Goal: Task Accomplishment & Management: Use online tool/utility

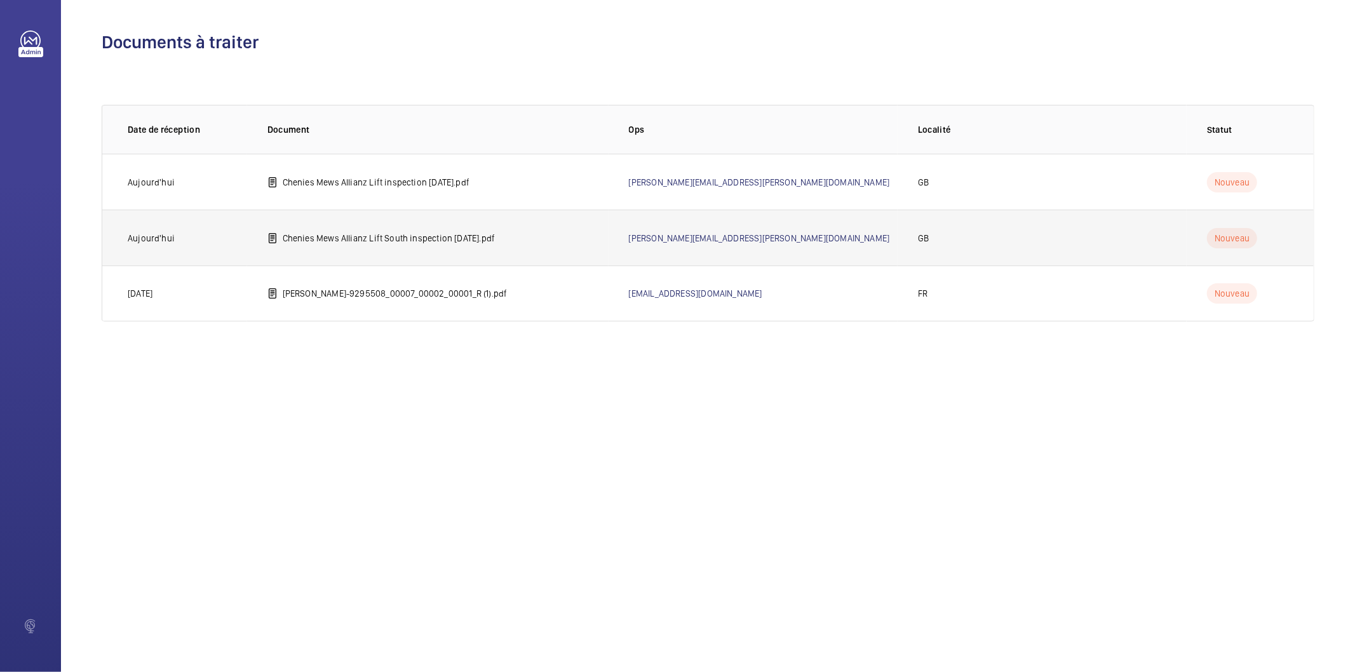
click at [349, 245] on td "Chenies Mews Allianz Lift South inspection [DATE].pdf" at bounding box center [428, 238] width 362 height 56
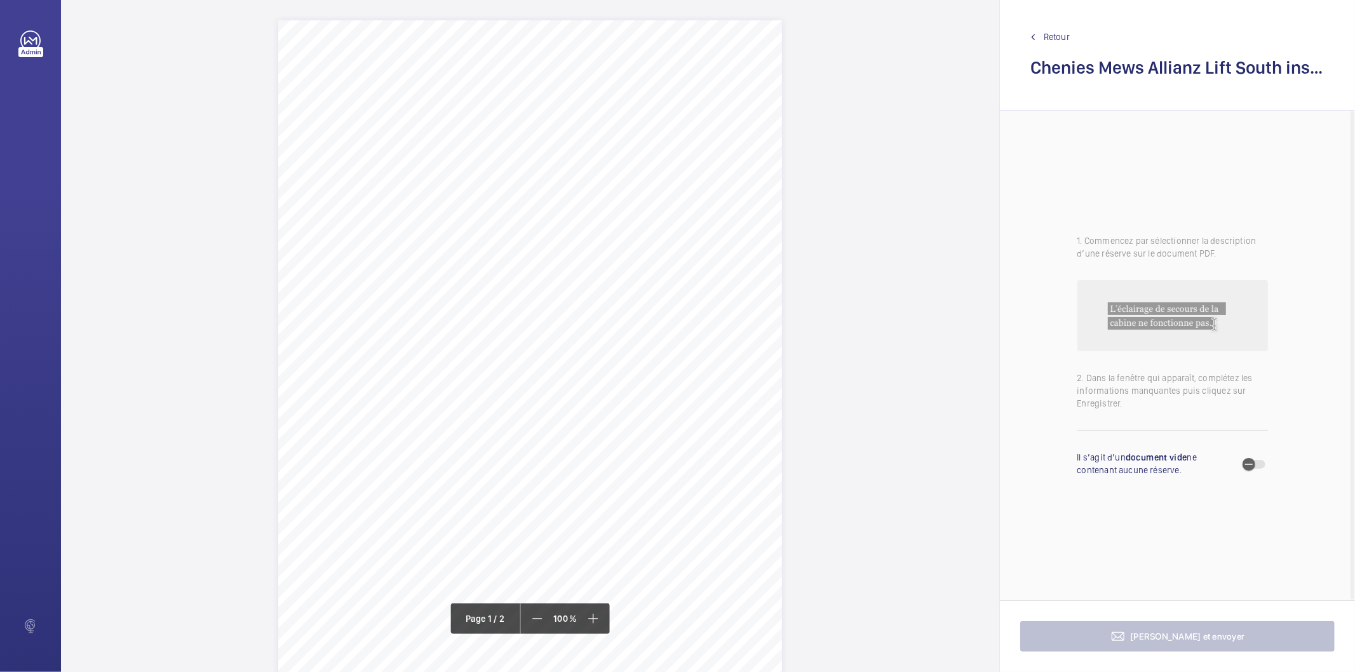
drag, startPoint x: 388, startPoint y: 118, endPoint x: 614, endPoint y: 131, distance: 225.9
click at [614, 131] on div "Lift Report Lifting Operations & Lifting Equipment Regulation 1998 Provision & …" at bounding box center [530, 376] width 504 height 713
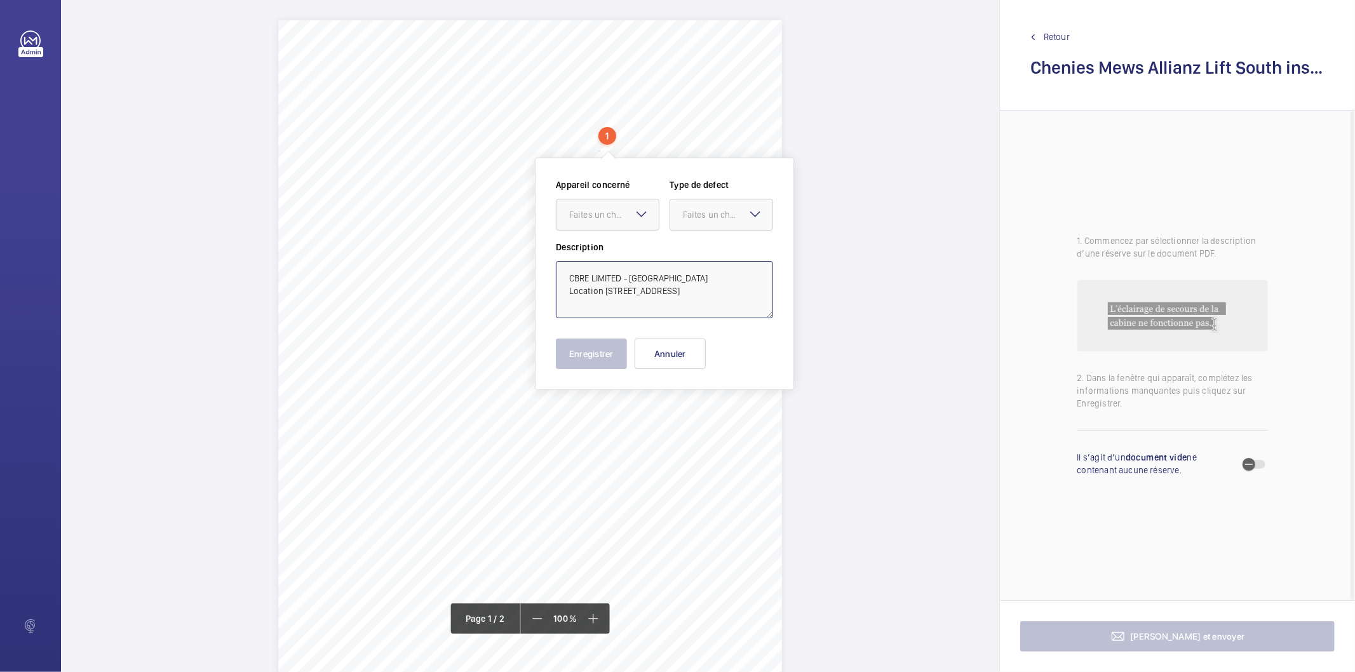
drag, startPoint x: 604, startPoint y: 288, endPoint x: 665, endPoint y: 276, distance: 62.2
click at [665, 276] on textarea "CBRE LIMITED - [GEOGRAPHIC_DATA] Location [STREET_ADDRESS]" at bounding box center [664, 289] width 217 height 57
type textarea "CBRE LIMITED - UCLH 51-67 CHENIES MEWS, [STREET_ADDRESS]"
click at [639, 217] on mat-icon at bounding box center [641, 213] width 15 height 15
click at [658, 358] on button "Annuler" at bounding box center [670, 354] width 71 height 30
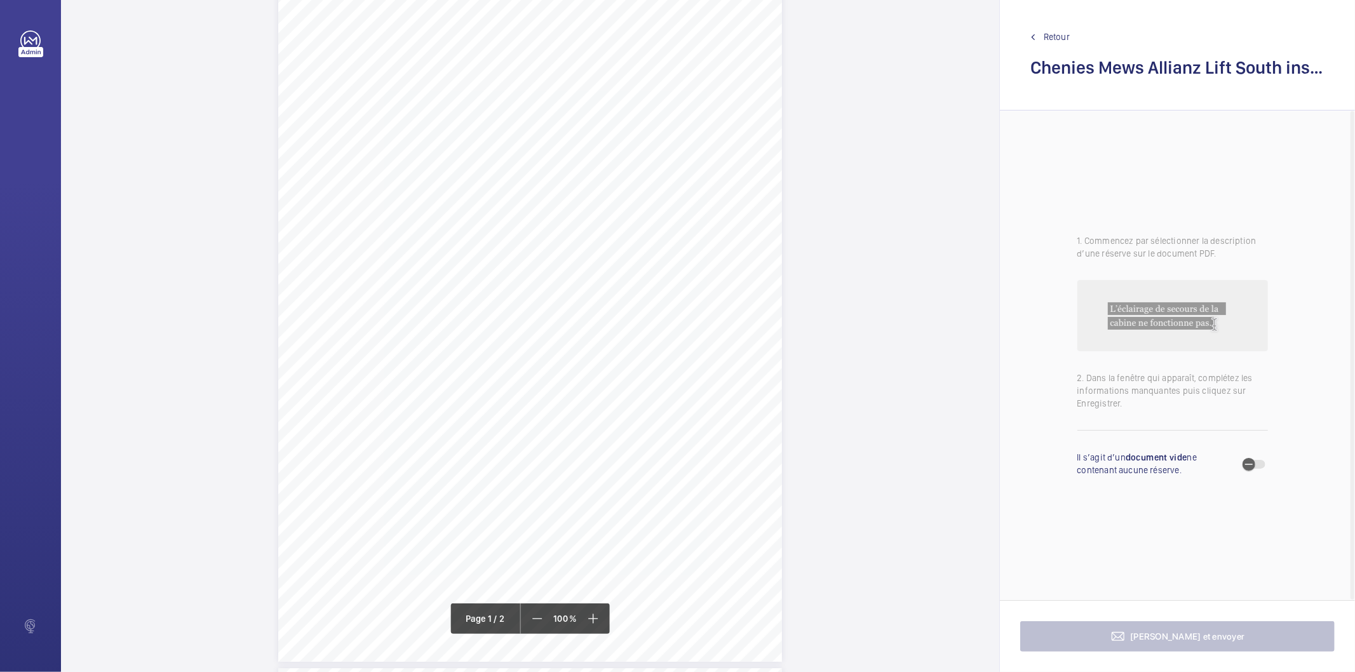
scroll to position [282, 0]
click at [515, 286] on div "Lift Report Lifting Operations & Lifting Equipment Regulation 1998 Provision & …" at bounding box center [530, 94] width 504 height 713
click at [566, 275] on button "Annuler" at bounding box center [571, 274] width 71 height 30
drag, startPoint x: 516, startPoint y: 325, endPoint x: 712, endPoint y: 337, distance: 196.1
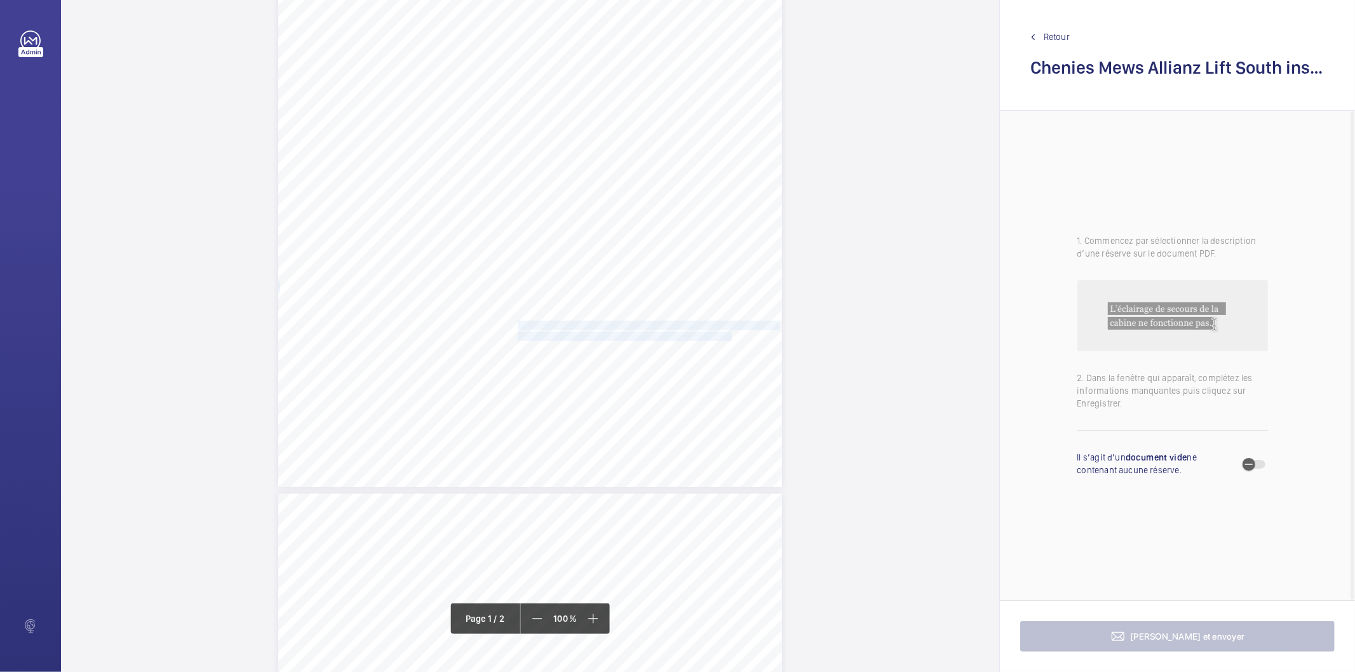
click at [712, 337] on div "Lift Report Lifting Operations & Lifting Equipment Regulation 1998 Provision & …" at bounding box center [530, 130] width 504 height 713
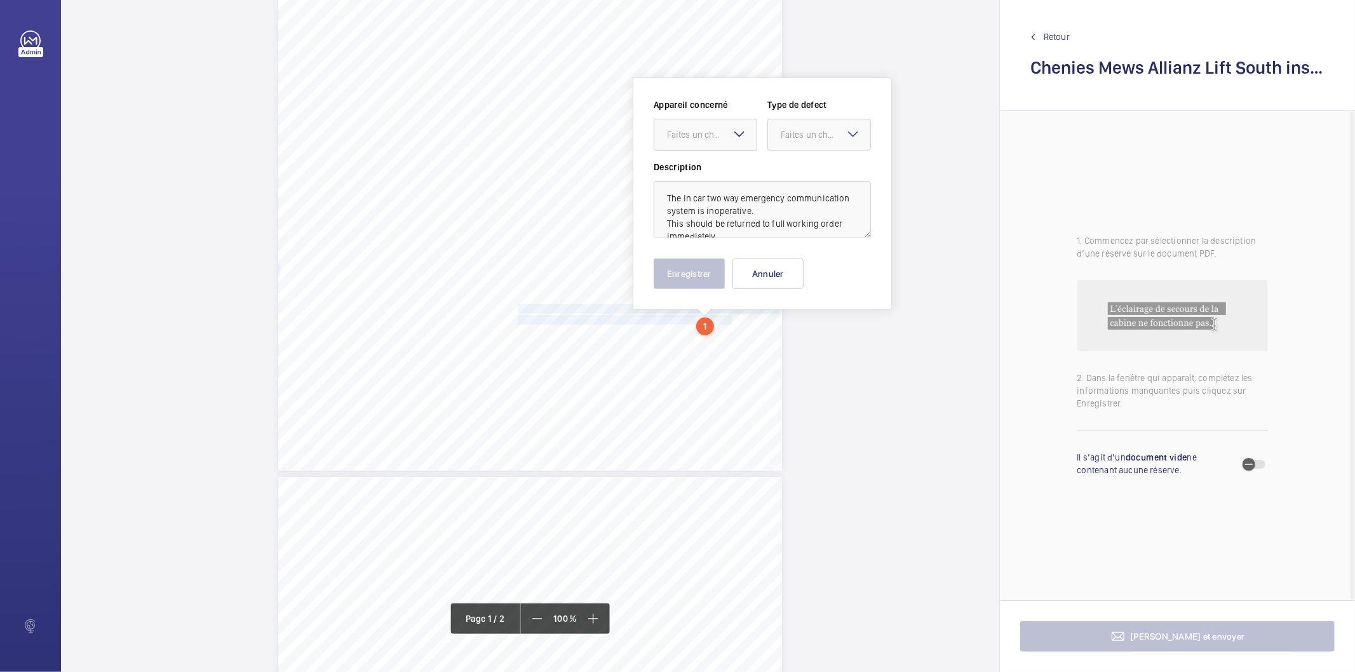
click at [712, 123] on div at bounding box center [705, 134] width 102 height 30
click at [693, 172] on span "E51664003756" at bounding box center [705, 173] width 77 height 13
click at [783, 137] on div "Faites un choix" at bounding box center [826, 134] width 90 height 13
click at [803, 205] on span "Immédiat" at bounding box center [819, 204] width 77 height 13
click at [689, 278] on button "Enregistrer" at bounding box center [689, 274] width 71 height 30
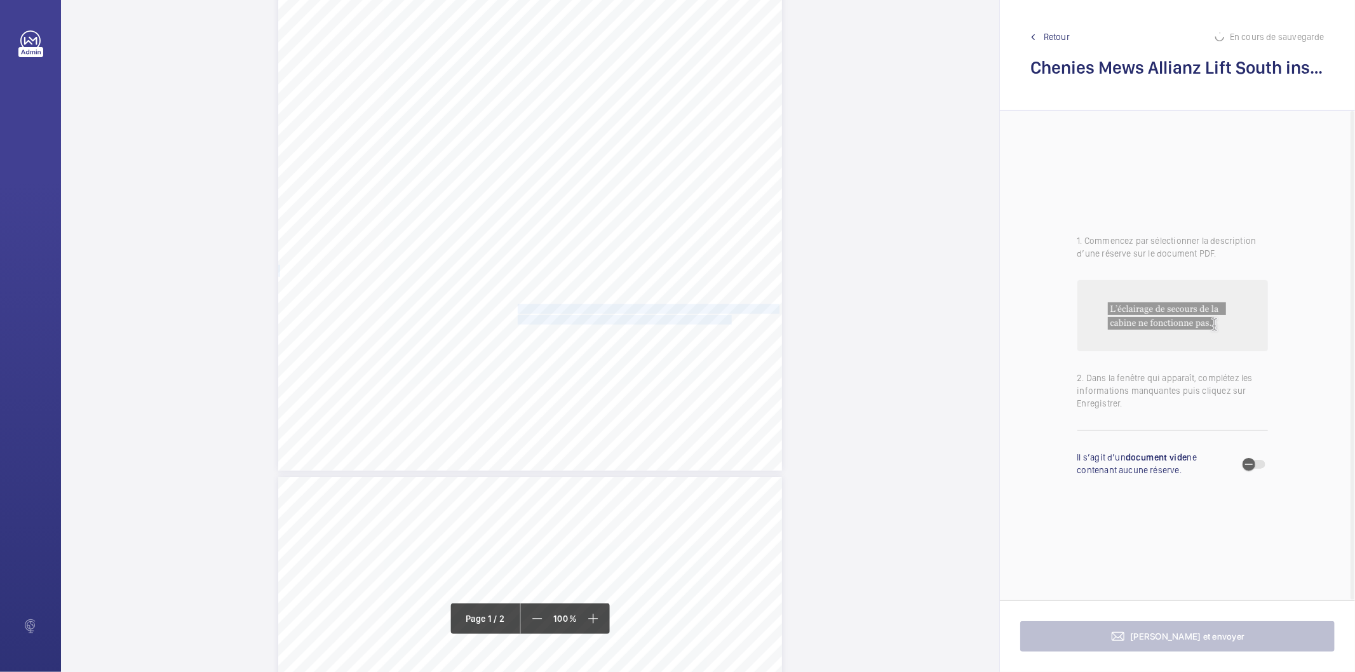
scroll to position [545, 0]
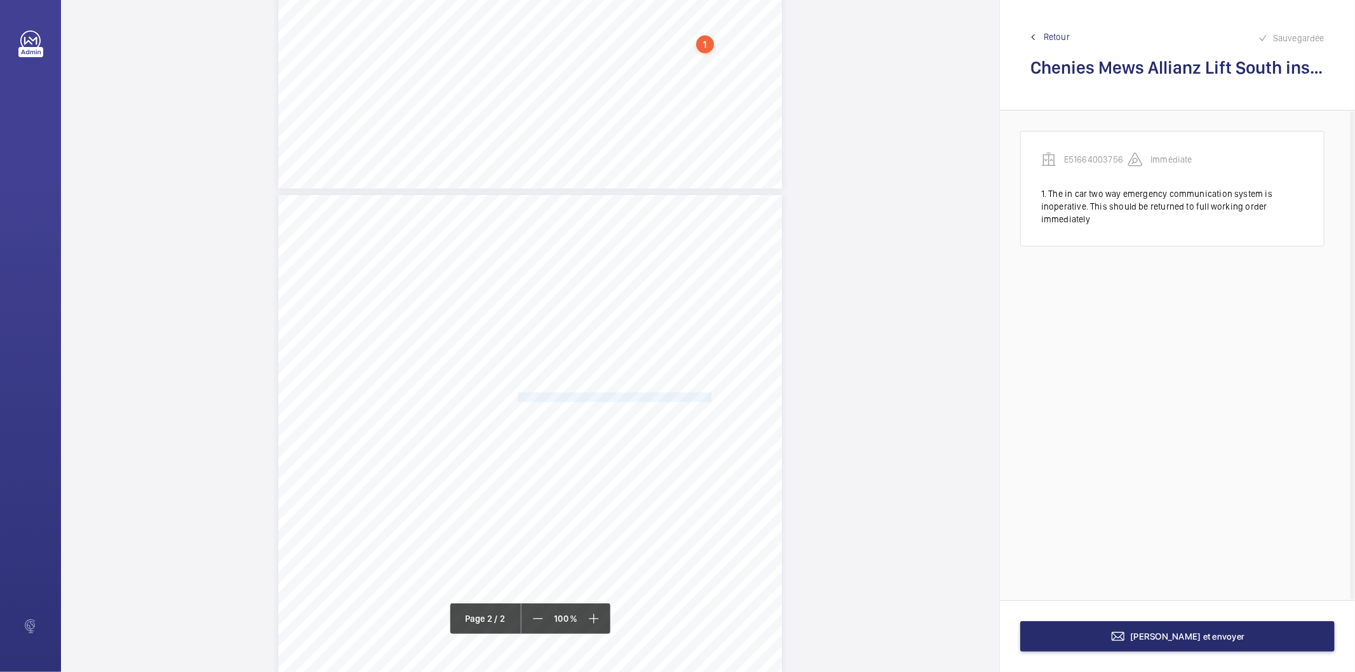
drag, startPoint x: 517, startPoint y: 395, endPoint x: 693, endPoint y: 395, distance: 176.0
click at [693, 395] on span "In-car audible alarm is inoperative when power is off." at bounding box center [617, 397] width 198 height 8
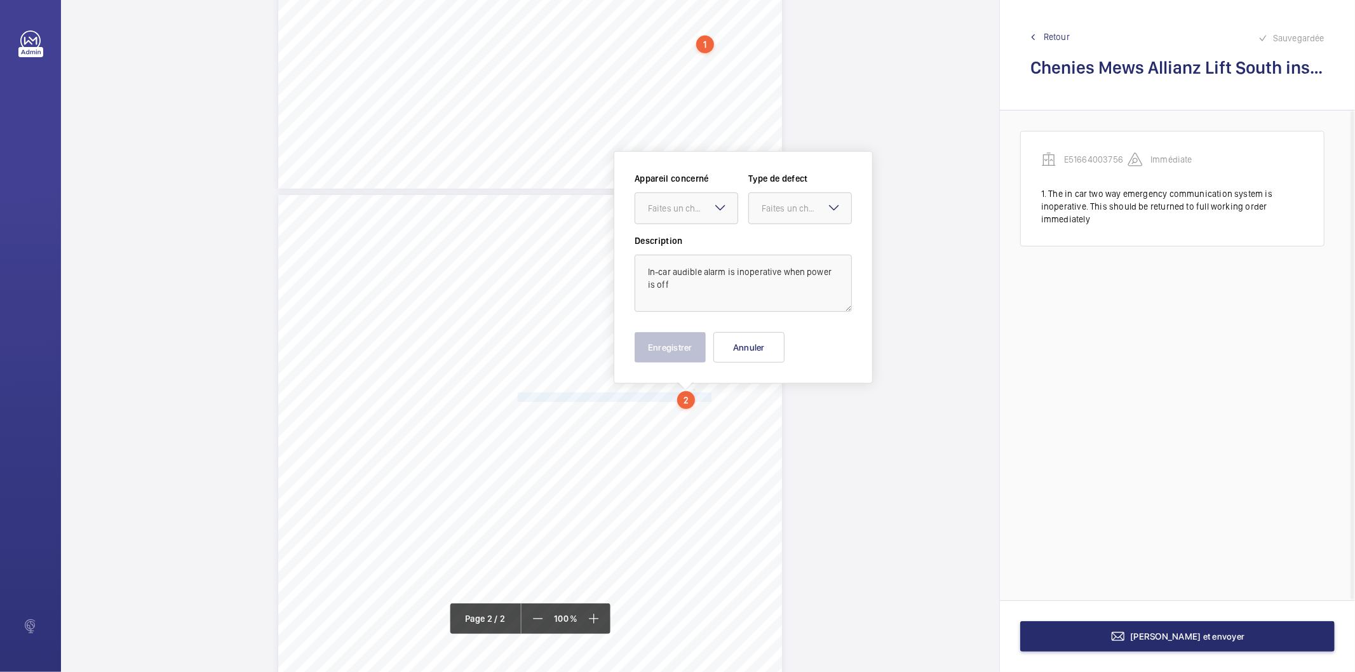
scroll to position [618, 0]
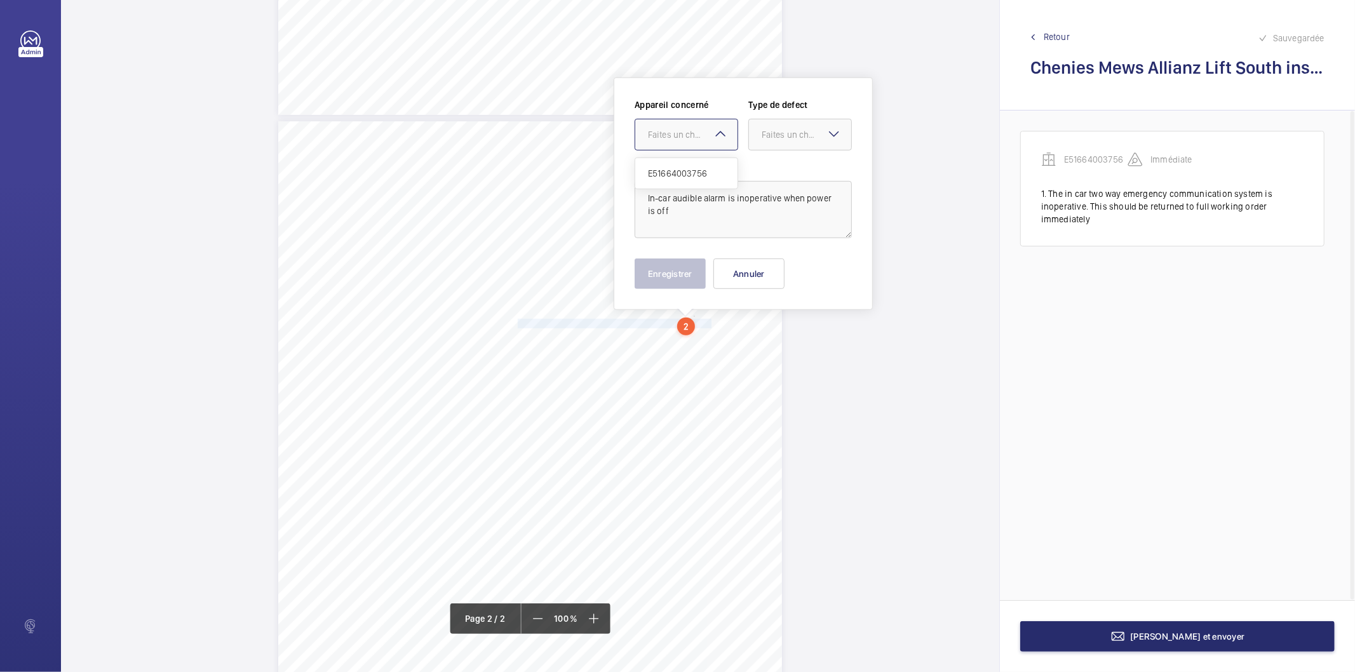
click at [702, 139] on div "Faites un choix" at bounding box center [693, 134] width 90 height 13
click at [693, 173] on span "E51664003756" at bounding box center [686, 173] width 77 height 13
click at [799, 130] on div "Faites un choix" at bounding box center [807, 134] width 90 height 13
click at [779, 172] on span "Standard" at bounding box center [800, 173] width 77 height 13
click at [687, 268] on button "Enregistrer" at bounding box center [670, 274] width 71 height 30
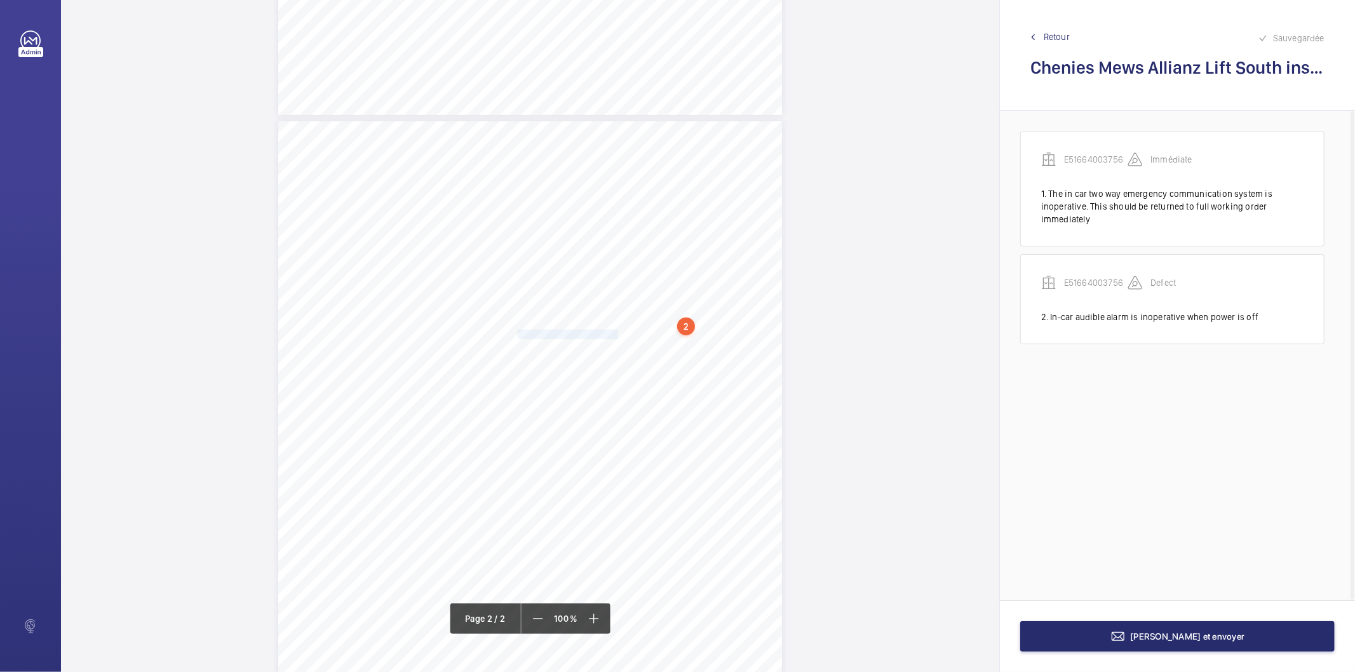
drag, startPoint x: 516, startPoint y: 333, endPoint x: 606, endPoint y: 334, distance: 90.2
click at [606, 334] on span "Oil contaminating pit floor." at bounding box center [568, 334] width 100 height 8
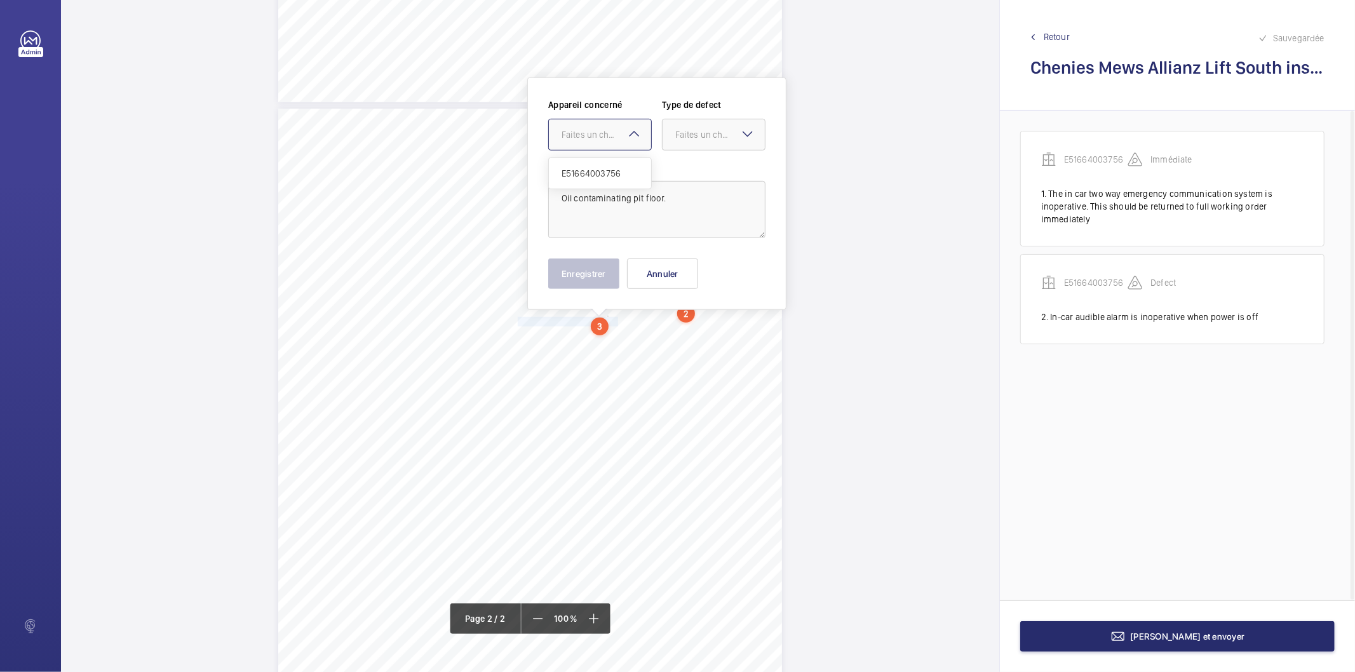
click at [612, 125] on div at bounding box center [600, 134] width 102 height 30
click at [595, 182] on div "E51664003756" at bounding box center [600, 173] width 102 height 30
click at [696, 130] on div "Faites un choix" at bounding box center [720, 134] width 90 height 13
click at [696, 170] on span "Standard" at bounding box center [713, 173] width 77 height 13
click at [605, 263] on button "Enregistrer" at bounding box center [583, 274] width 71 height 30
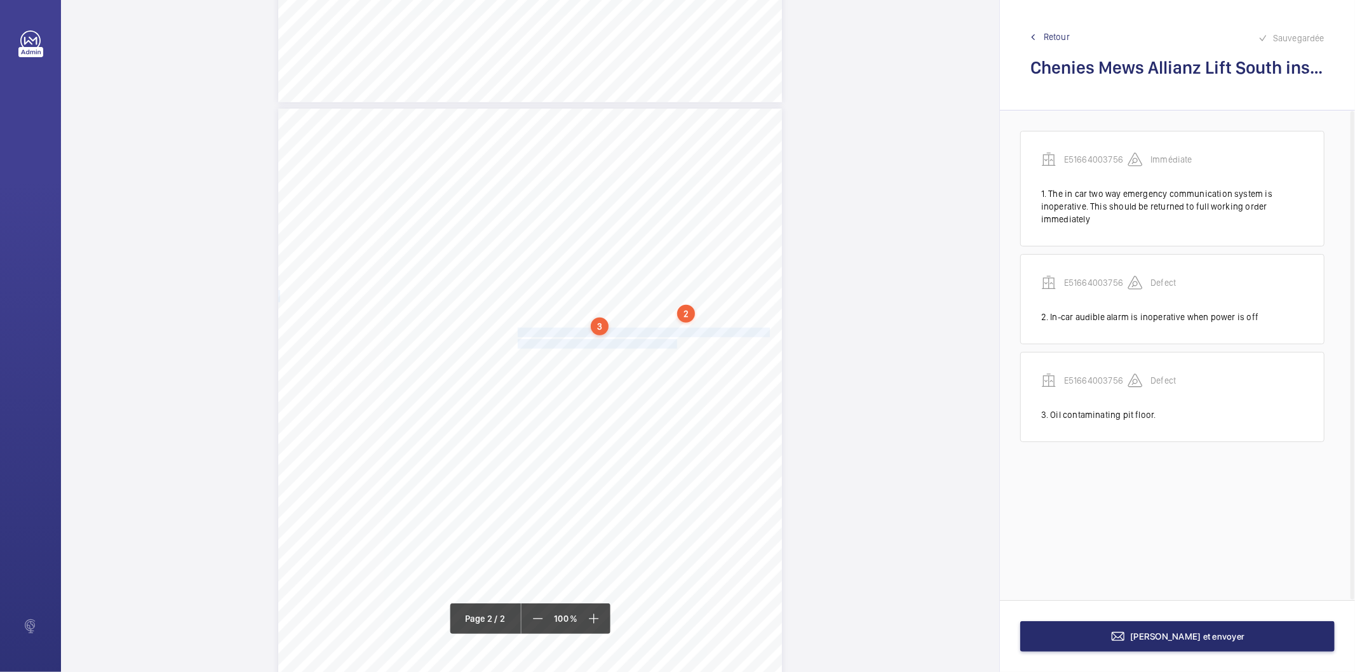
drag, startPoint x: 517, startPoint y: 331, endPoint x: 661, endPoint y: 342, distance: 144.6
click at [661, 342] on div "Lift Report Lifting Operations & Lifting Equipment Regulation 1998 Provision & …" at bounding box center [530, 465] width 504 height 713
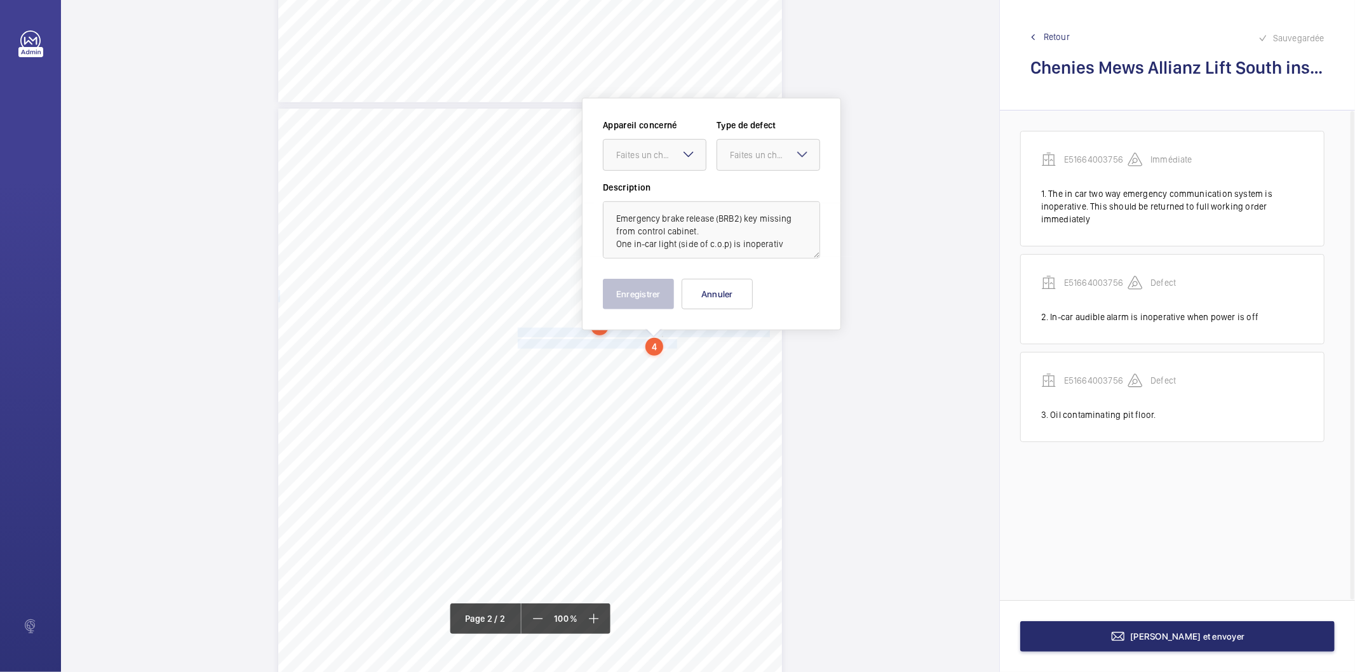
scroll to position [651, 0]
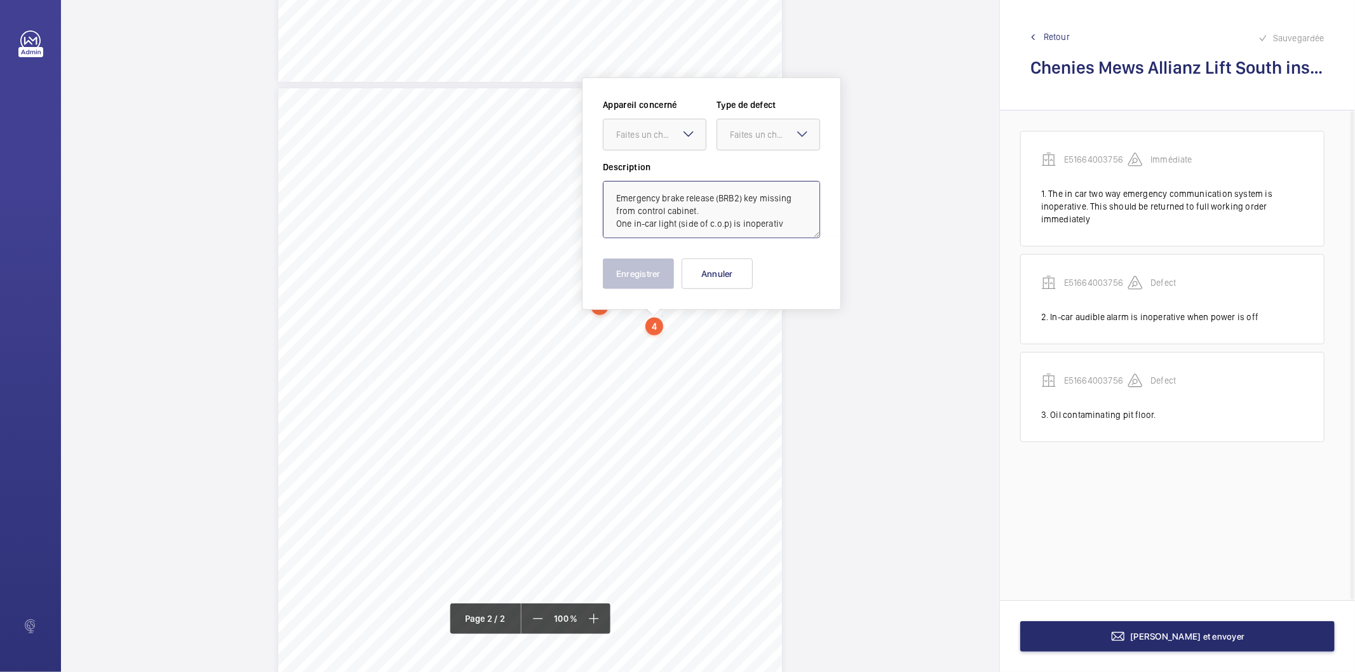
click at [797, 229] on textarea "Emergency brake release (BRB2) key missing from control cabinet. One in-car lig…" at bounding box center [711, 209] width 217 height 57
click at [658, 140] on div "Faites un choix" at bounding box center [661, 134] width 90 height 13
click at [647, 176] on span "E51664003756" at bounding box center [654, 173] width 77 height 13
click at [750, 138] on div "Faites un choix" at bounding box center [775, 134] width 90 height 13
click at [750, 163] on div "Standard" at bounding box center [768, 173] width 102 height 31
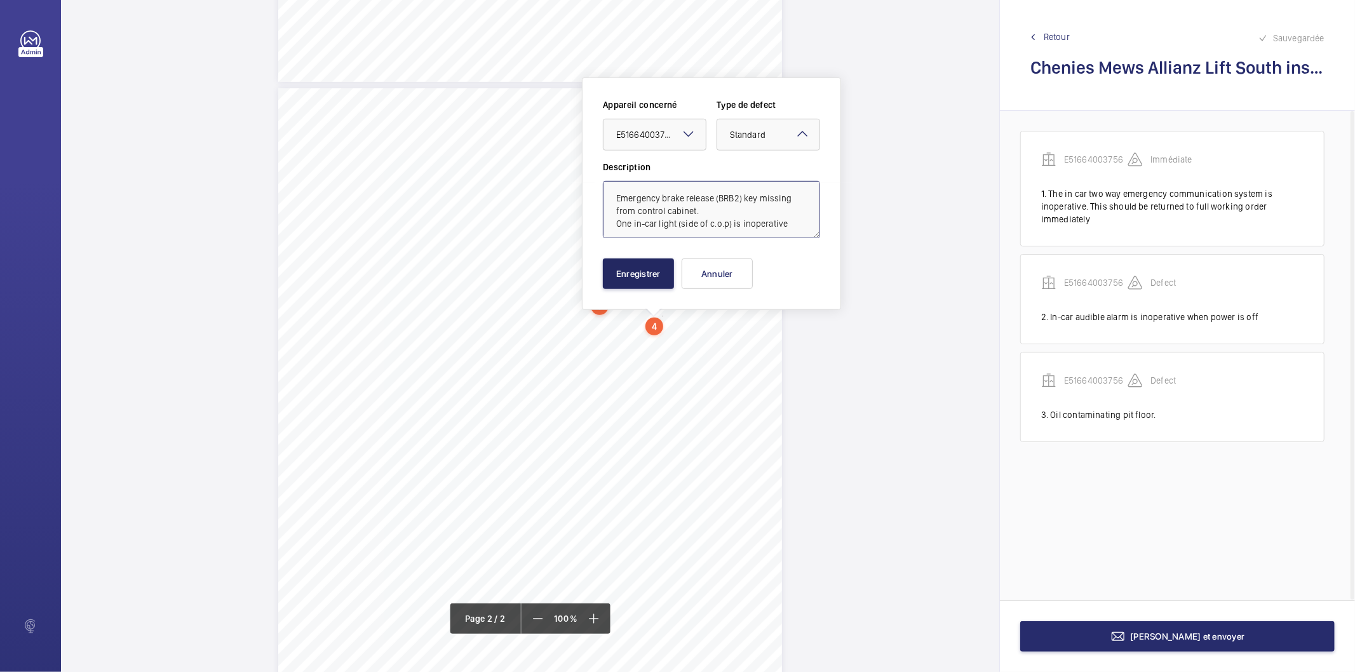
type textarea "Emergency brake release (BRB2) key missing from control cabinet. One in-car lig…"
click at [661, 267] on button "Enregistrer" at bounding box center [638, 274] width 71 height 30
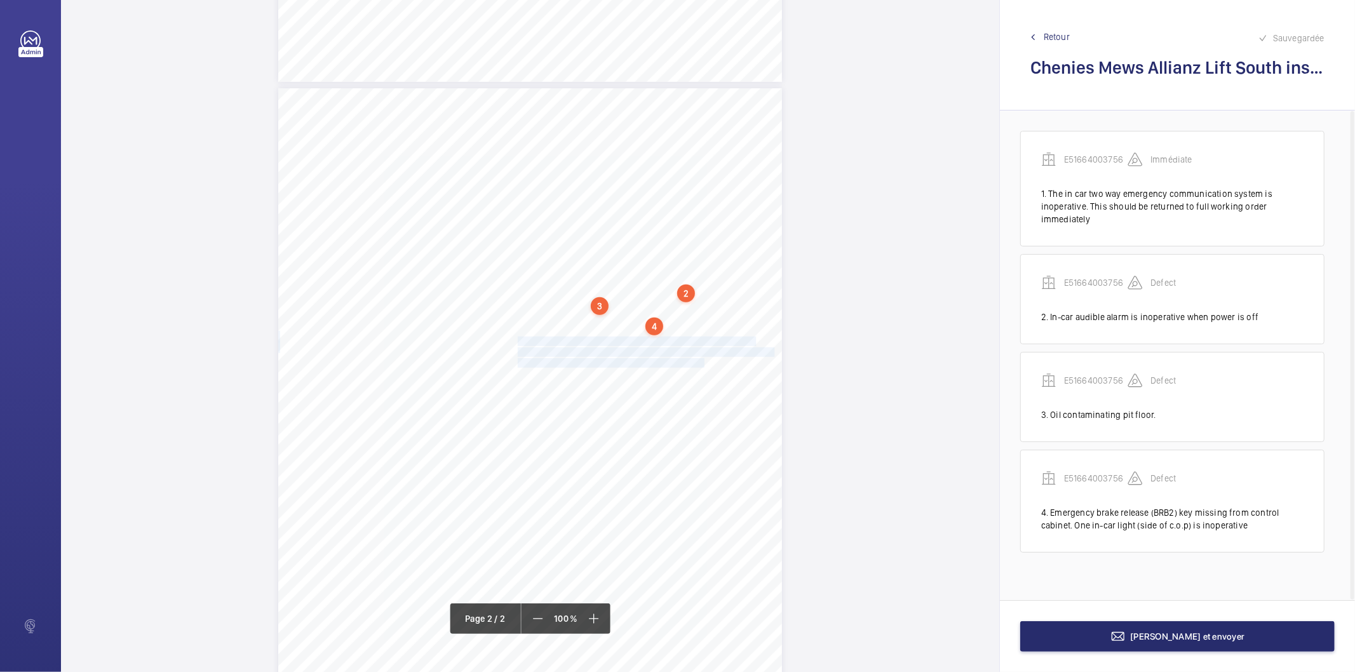
drag, startPoint x: 516, startPoint y: 339, endPoint x: 685, endPoint y: 361, distance: 170.4
click at [685, 361] on div "Lift Report Lifting Operations & Lifting Equipment Regulation 1998 Provision & …" at bounding box center [530, 444] width 504 height 713
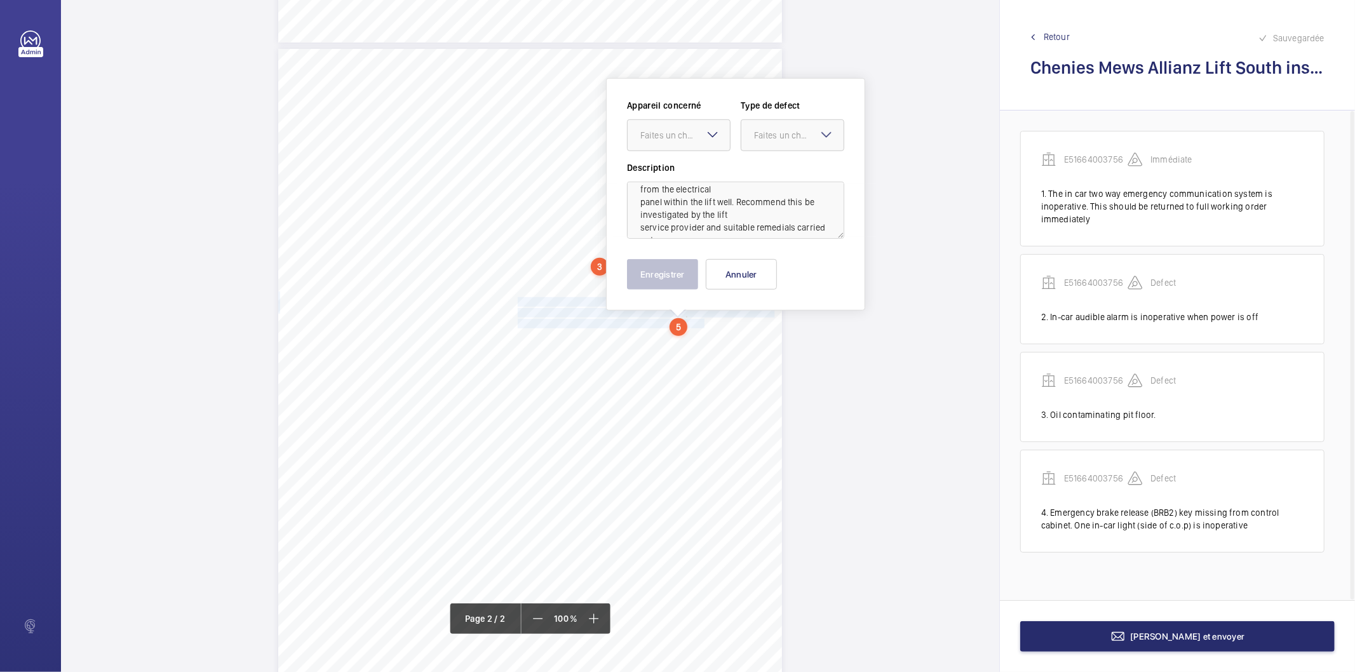
scroll to position [41, 0]
click at [680, 138] on div "Faites un choix" at bounding box center [685, 135] width 90 height 13
click at [674, 170] on span "E51664003756" at bounding box center [678, 174] width 77 height 13
click at [767, 132] on div "Faites un choix" at bounding box center [799, 135] width 90 height 13
click at [759, 267] on span "Recommandation" at bounding box center [792, 267] width 77 height 13
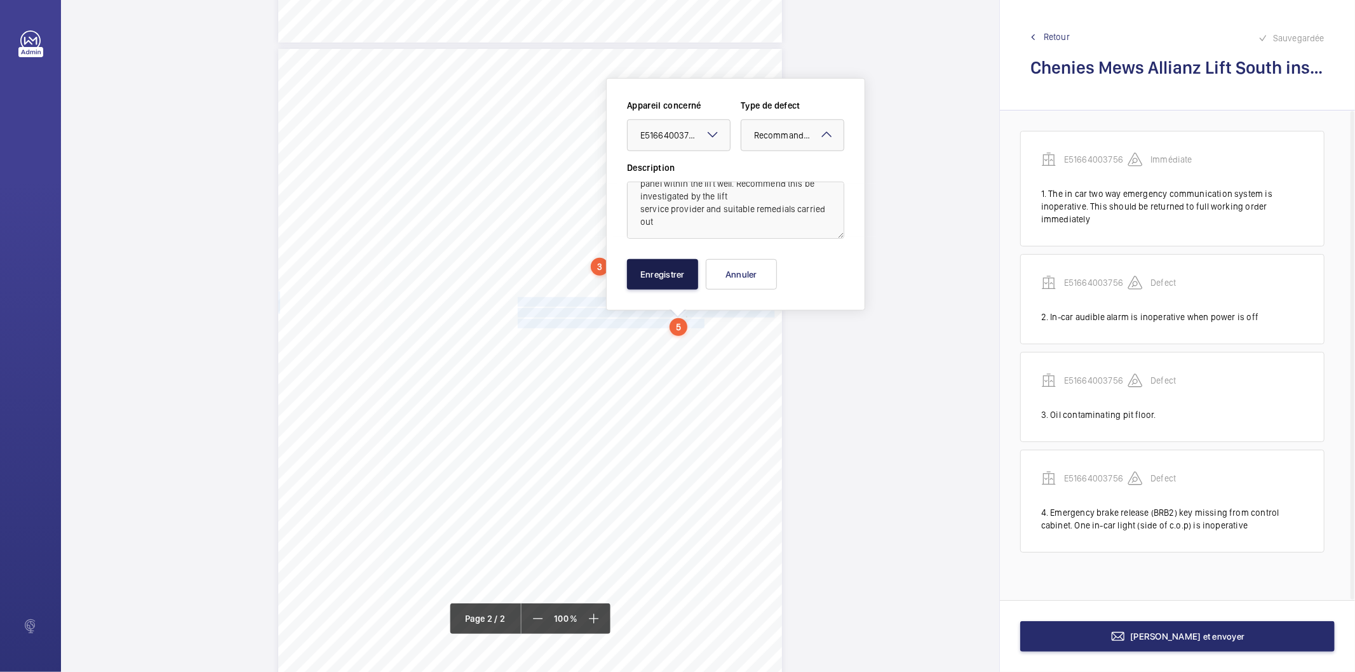
click at [687, 276] on button "Enregistrer" at bounding box center [662, 274] width 71 height 30
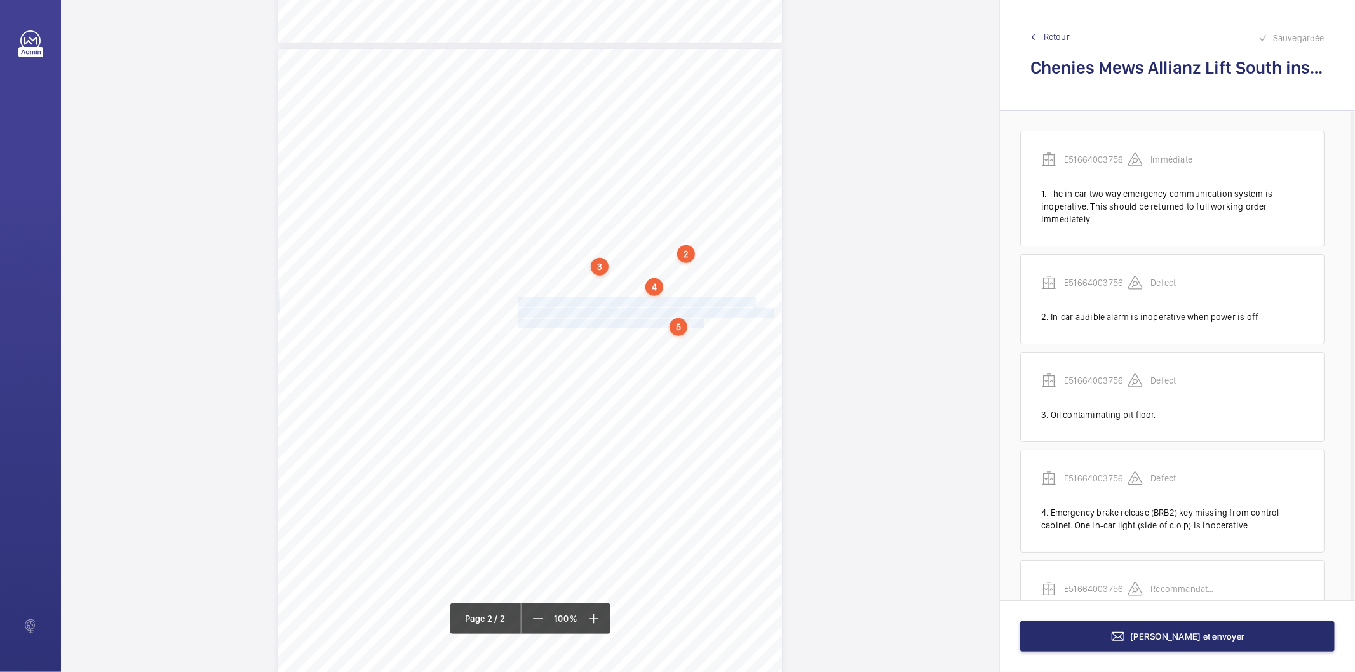
scroll to position [96, 0]
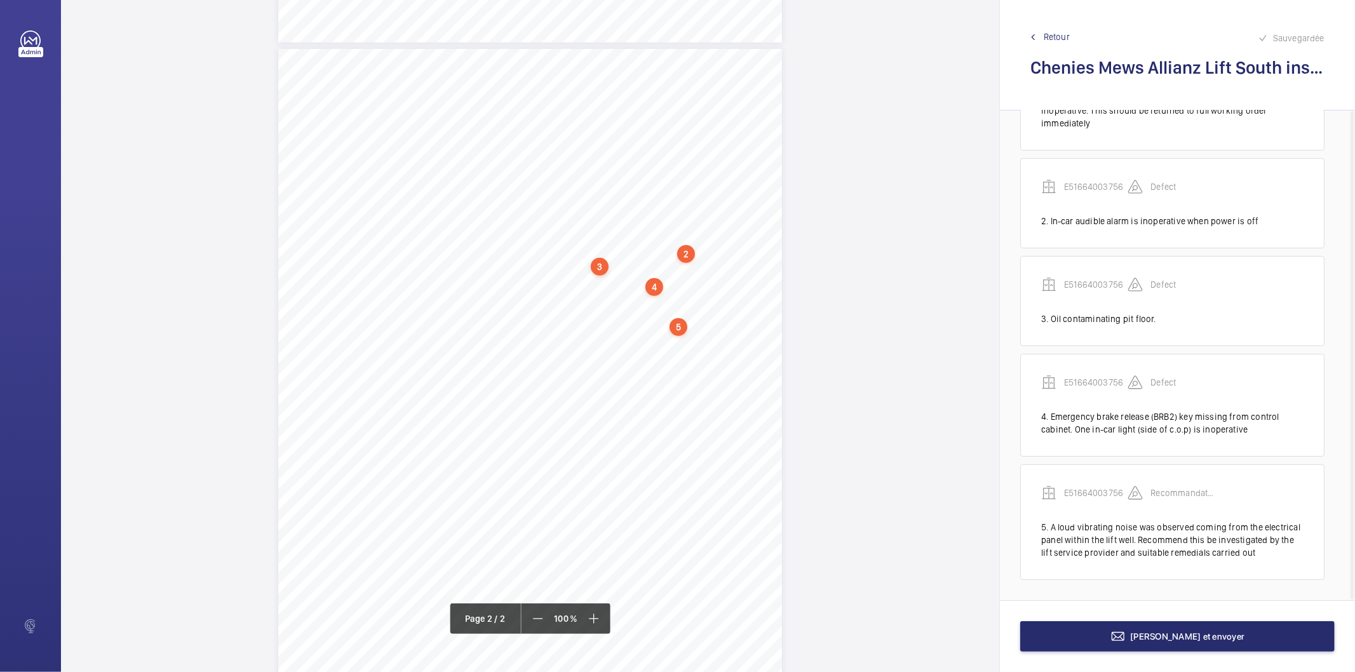
click at [680, 327] on div "5" at bounding box center [679, 327] width 18 height 18
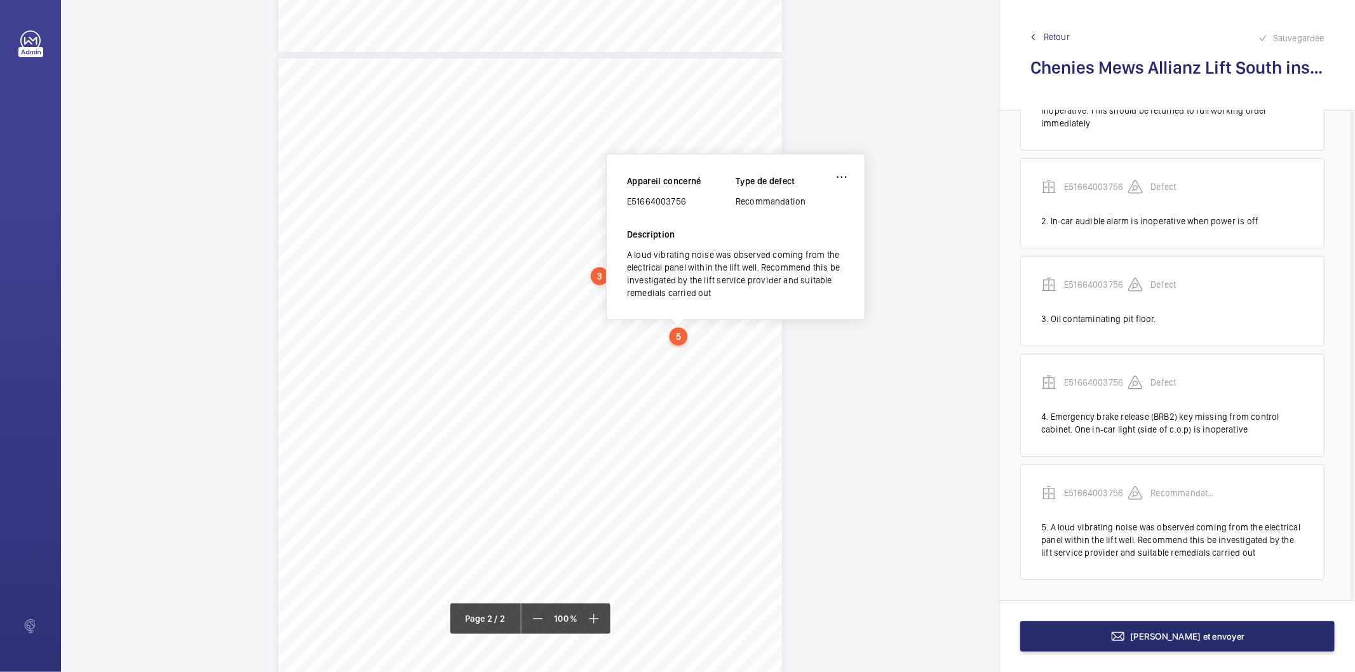
click at [680, 198] on div "E51664003756" at bounding box center [681, 201] width 109 height 13
copy div "E51664003756"
click at [1087, 644] on button "[PERSON_NAME] et envoyer" at bounding box center [1177, 636] width 315 height 30
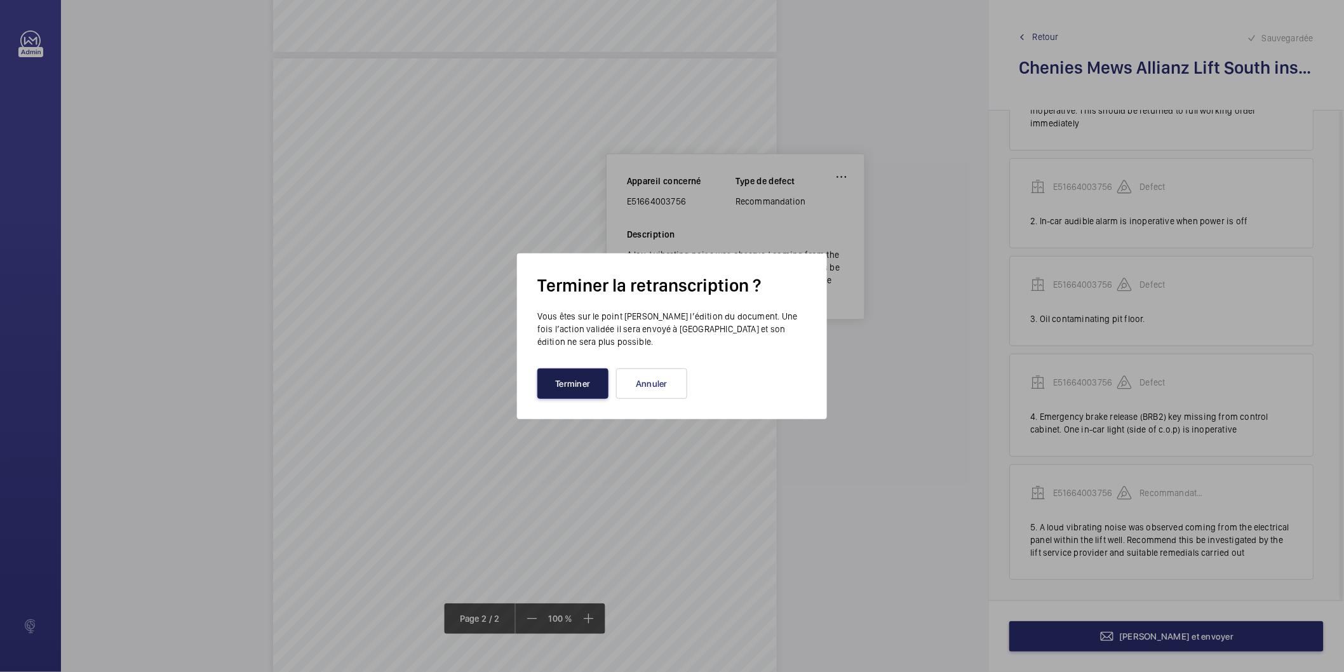
click at [602, 377] on button "Terminer" at bounding box center [573, 384] width 71 height 30
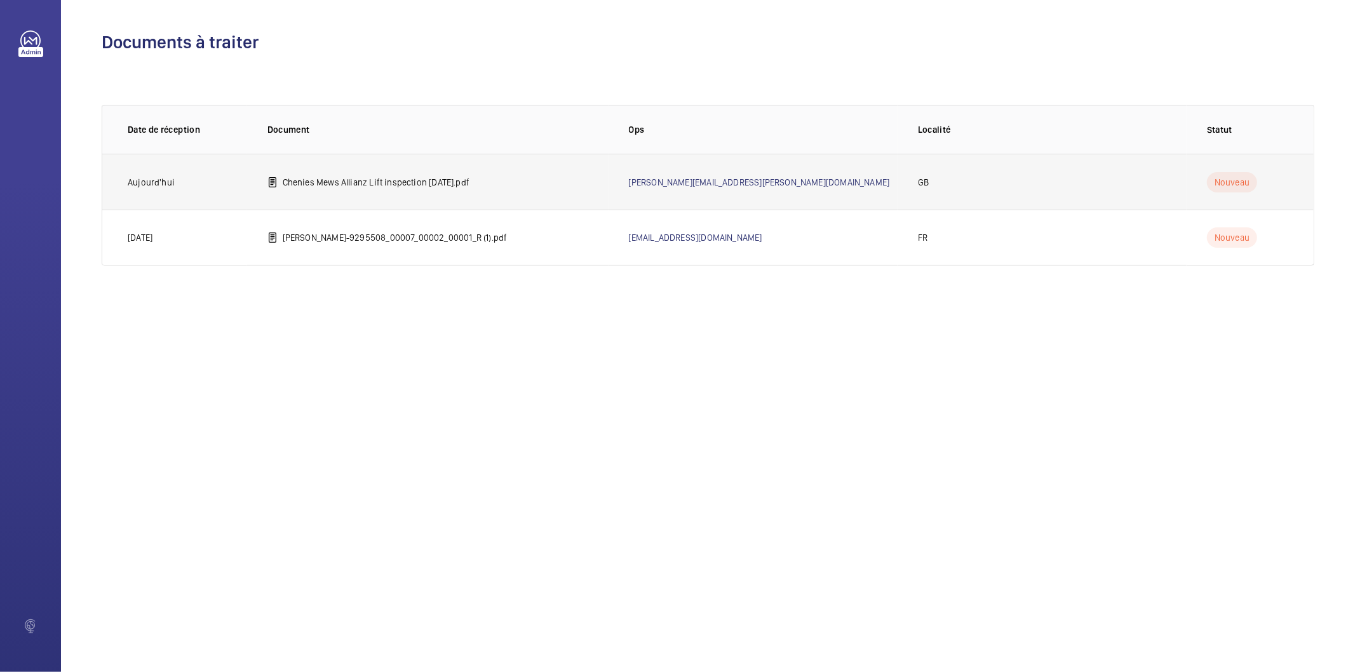
click at [477, 173] on td "Chenies Mews Allianz Lift inspection [DATE].pdf" at bounding box center [428, 182] width 362 height 56
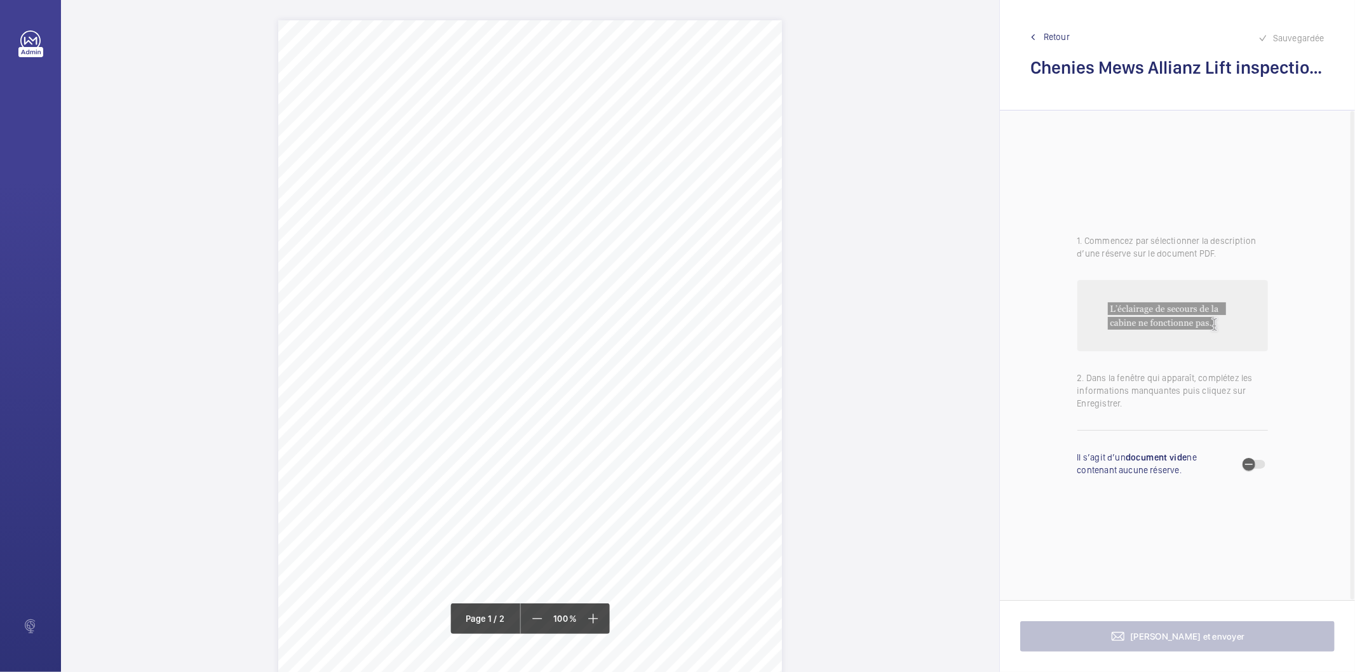
click at [390, 121] on span "CBRE LIMITED - UCLH" at bounding box center [429, 122] width 79 height 8
drag, startPoint x: 473, startPoint y: 339, endPoint x: 480, endPoint y: 344, distance: 8.1
click at [473, 339] on button "Annuler" at bounding box center [446, 343] width 71 height 30
click at [625, 386] on div "Lift Report Lifting Operations & Lifting Equipment Regulation 1998 Provision & …" at bounding box center [530, 376] width 504 height 713
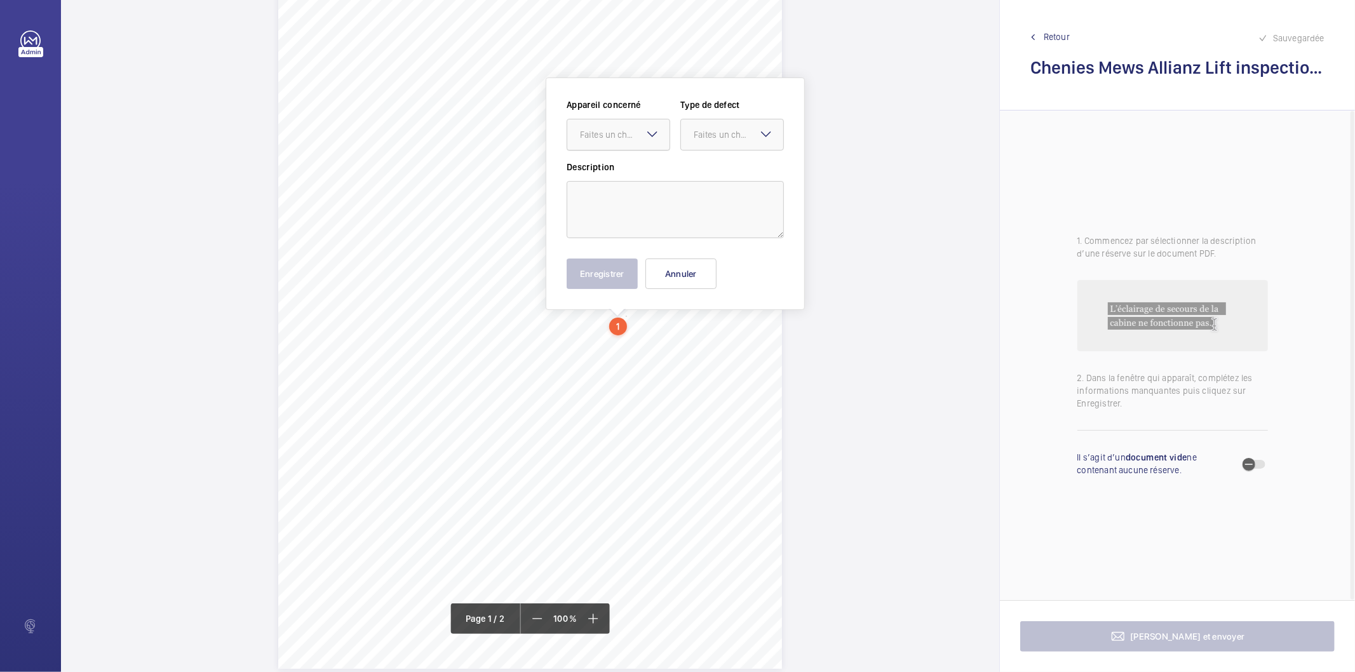
click at [644, 134] on div "Faites un choix" at bounding box center [625, 134] width 90 height 13
click at [686, 325] on div "Lift Report Lifting Operations & Lifting Equipment Regulation 1998 Provision & …" at bounding box center [530, 312] width 504 height 713
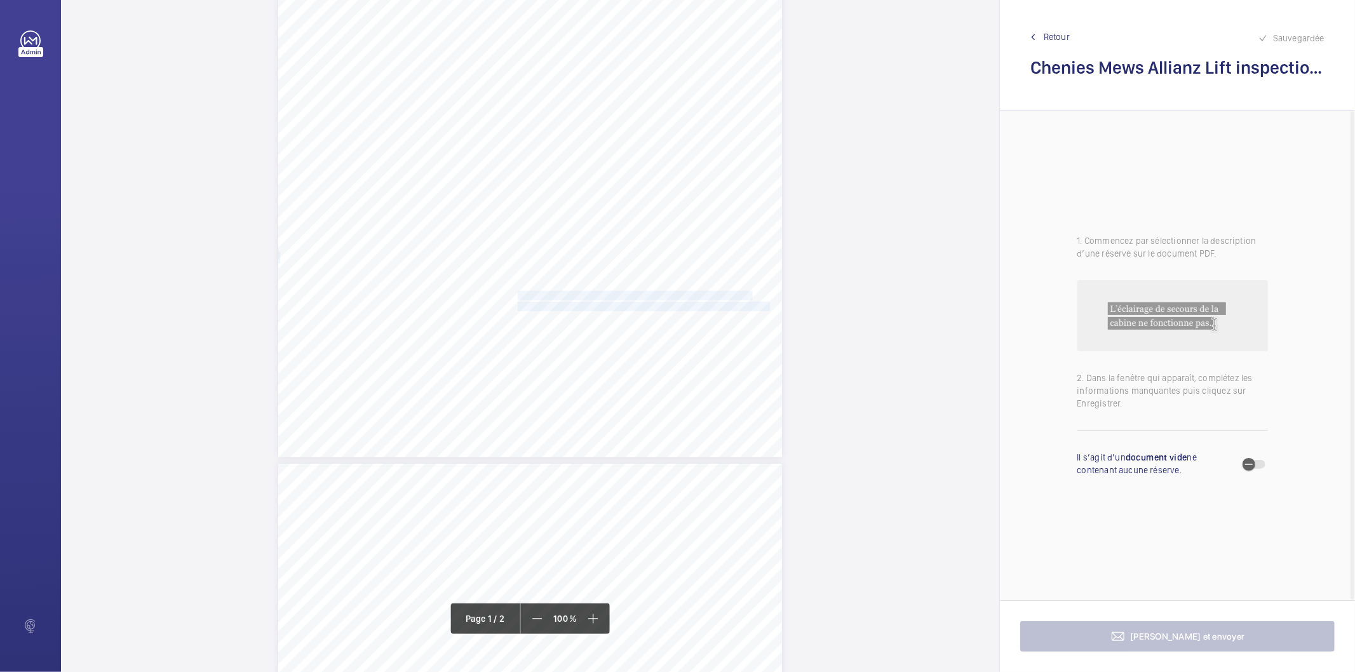
drag, startPoint x: 516, startPoint y: 294, endPoint x: 745, endPoint y: 306, distance: 229.0
click at [745, 306] on div "Lift Report Lifting Operations & Lifting Equipment Regulation 1998 Provision & …" at bounding box center [530, 101] width 504 height 713
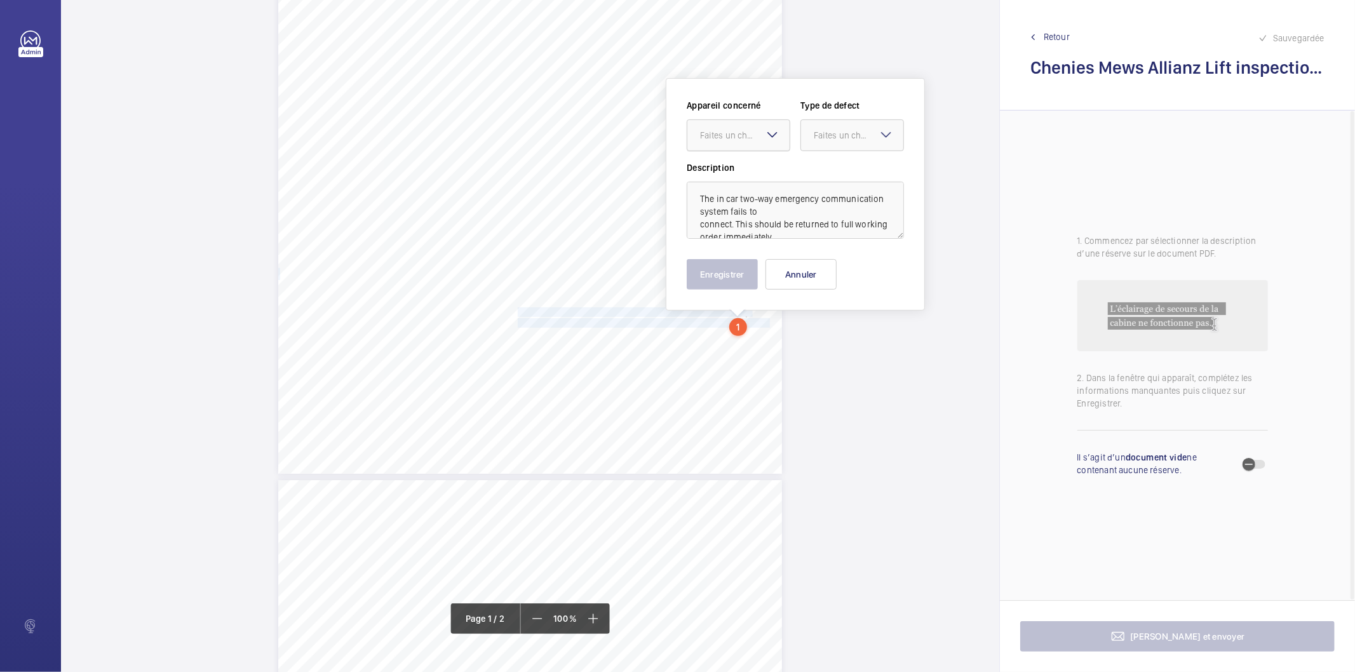
click at [754, 131] on div "Faites un choix" at bounding box center [745, 135] width 90 height 13
click at [740, 182] on div "E51664003755" at bounding box center [738, 174] width 102 height 30
click at [830, 134] on div "Faites un choix" at bounding box center [859, 135] width 90 height 13
click at [831, 199] on span "Immédiat" at bounding box center [852, 205] width 77 height 13
click at [731, 274] on button "Enregistrer" at bounding box center [722, 274] width 71 height 30
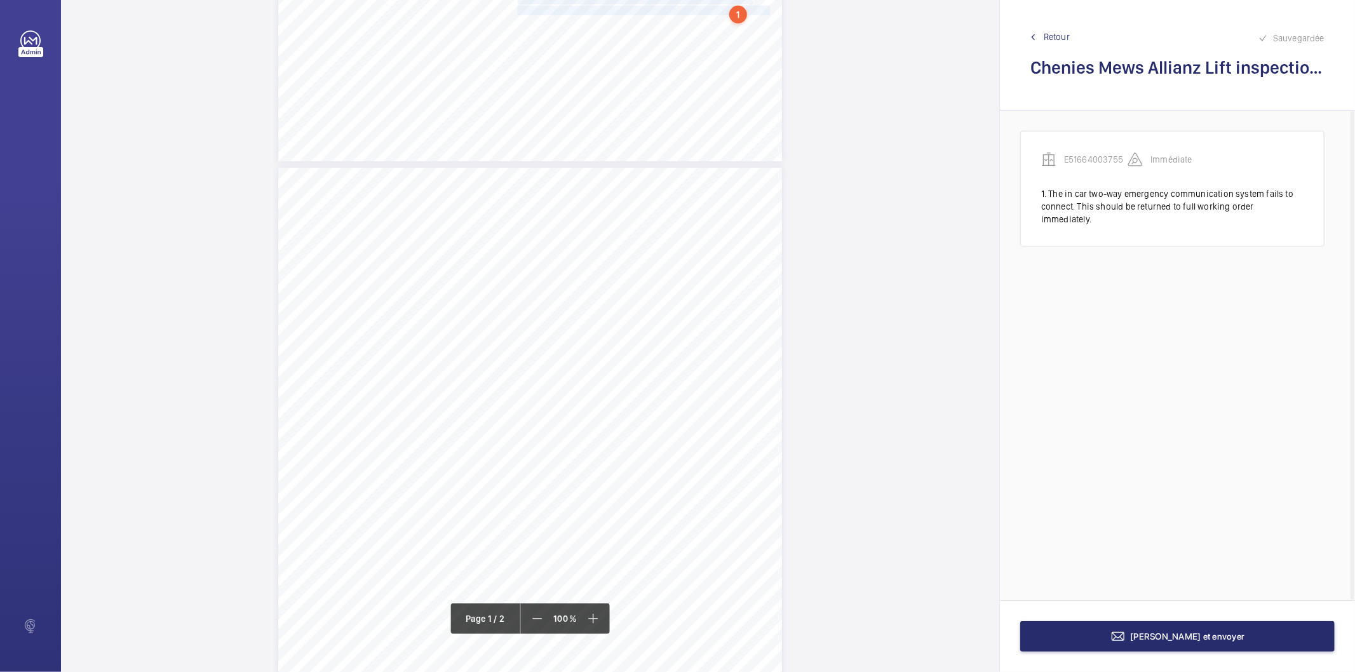
scroll to position [613, 0]
drag, startPoint x: 516, startPoint y: 328, endPoint x: 695, endPoint y: 330, distance: 179.2
click at [695, 330] on span "Bottom left counterweight guide shoe liner is missing." at bounding box center [618, 329] width 201 height 8
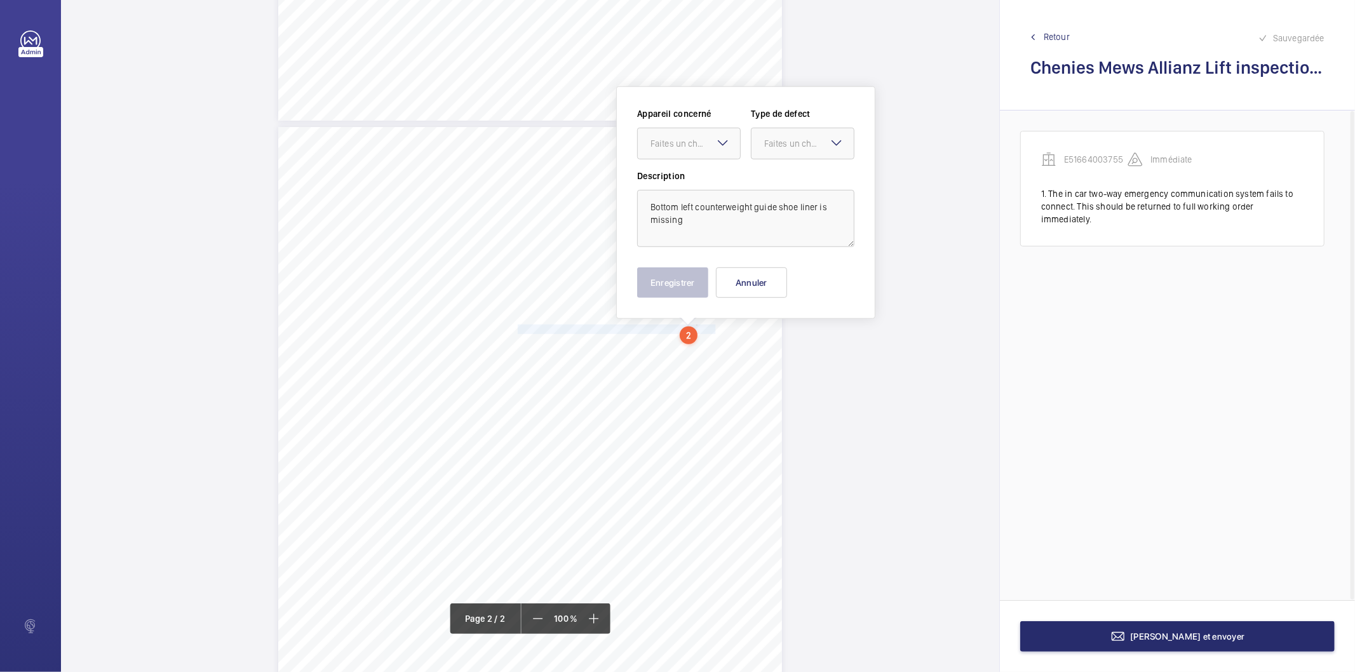
scroll to position [621, 0]
drag, startPoint x: 676, startPoint y: 130, endPoint x: 670, endPoint y: 149, distance: 19.9
click at [674, 130] on div "Faites un choix" at bounding box center [696, 135] width 90 height 13
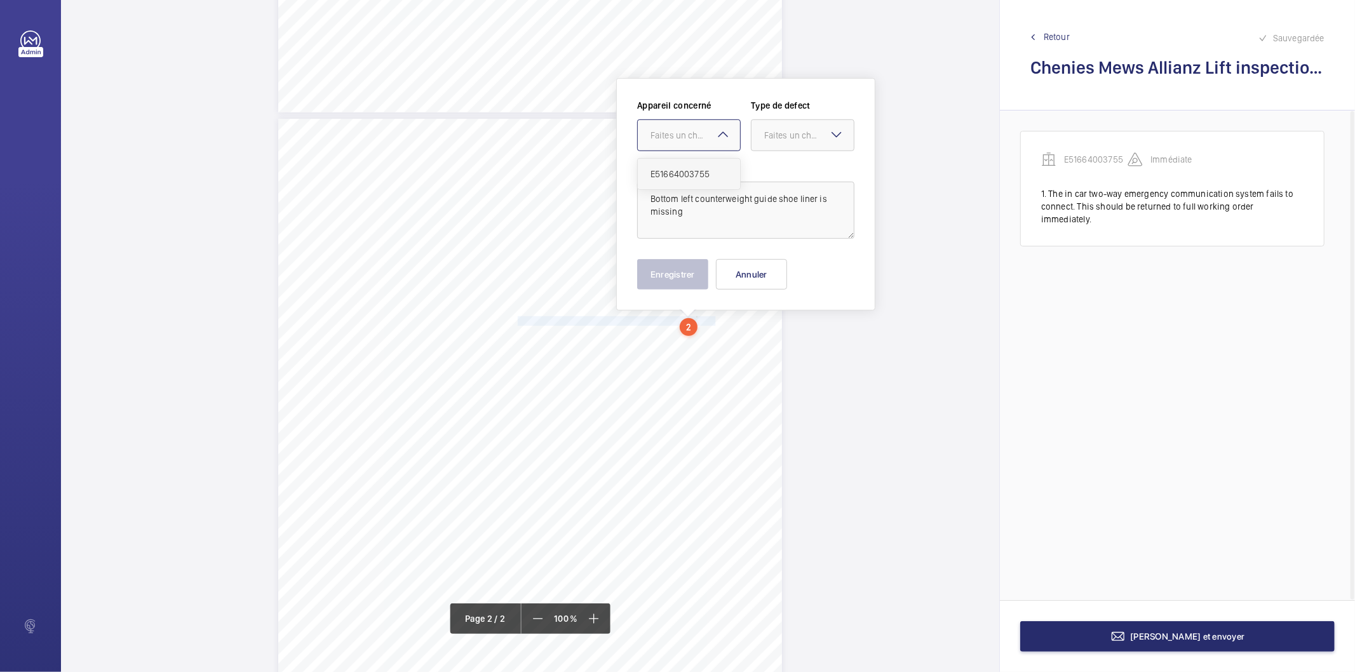
click at [664, 169] on span "E51664003755" at bounding box center [689, 174] width 77 height 13
click at [780, 133] on div "Faites un choix" at bounding box center [809, 135] width 90 height 13
click at [769, 165] on div "Standard" at bounding box center [803, 174] width 102 height 31
click at [683, 268] on button "Enregistrer" at bounding box center [672, 274] width 71 height 30
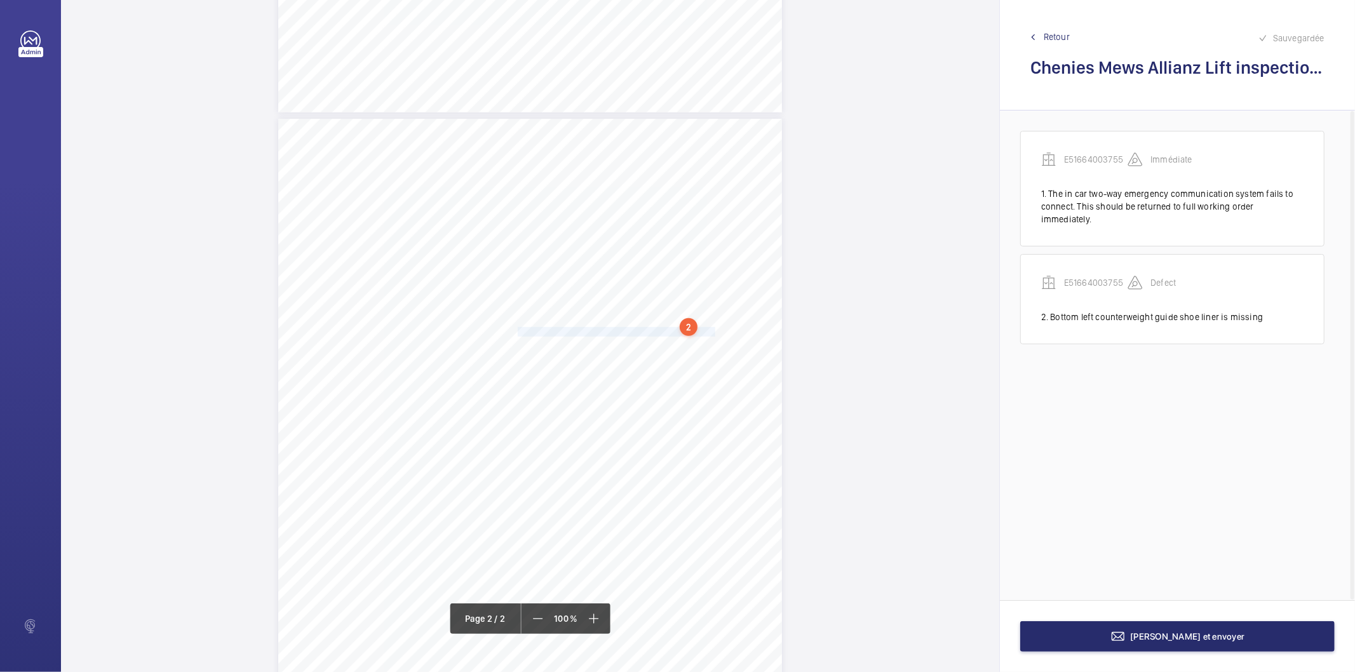
drag, startPoint x: 517, startPoint y: 331, endPoint x: 695, endPoint y: 332, distance: 178.5
click at [695, 332] on span "In-car audible alarm is inoperative when power is off." at bounding box center [617, 332] width 198 height 8
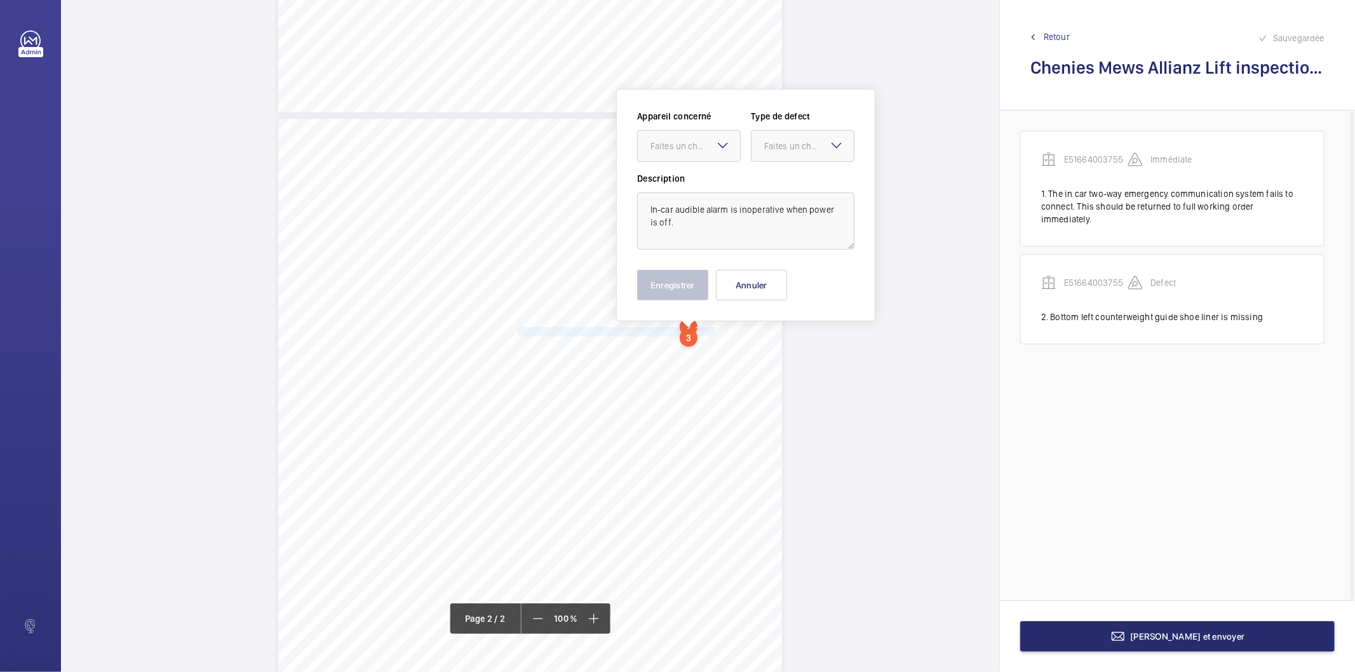
scroll to position [632, 0]
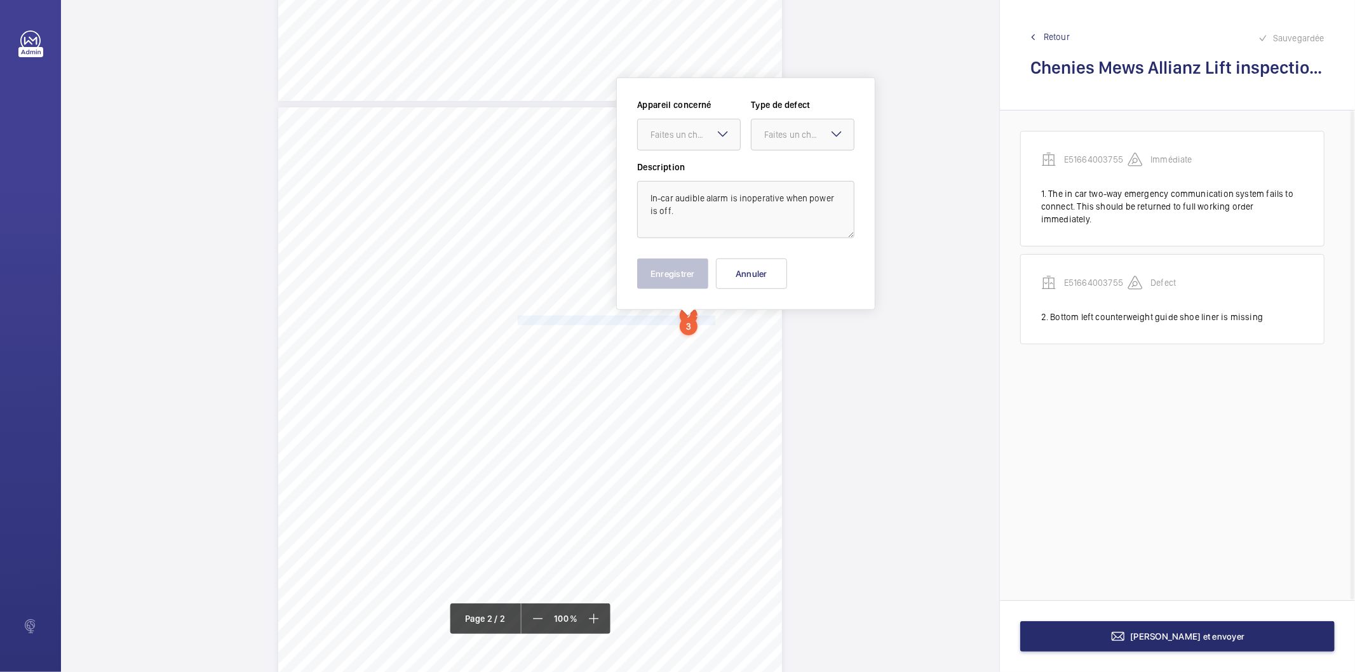
drag, startPoint x: 685, startPoint y: 128, endPoint x: 677, endPoint y: 156, distance: 28.4
click at [683, 135] on div "Faites un choix" at bounding box center [696, 134] width 90 height 13
click at [670, 177] on span "E51664003755" at bounding box center [689, 173] width 77 height 13
click at [770, 137] on div "Faites un choix" at bounding box center [809, 134] width 90 height 13
click at [770, 170] on span "Standard" at bounding box center [802, 173] width 77 height 13
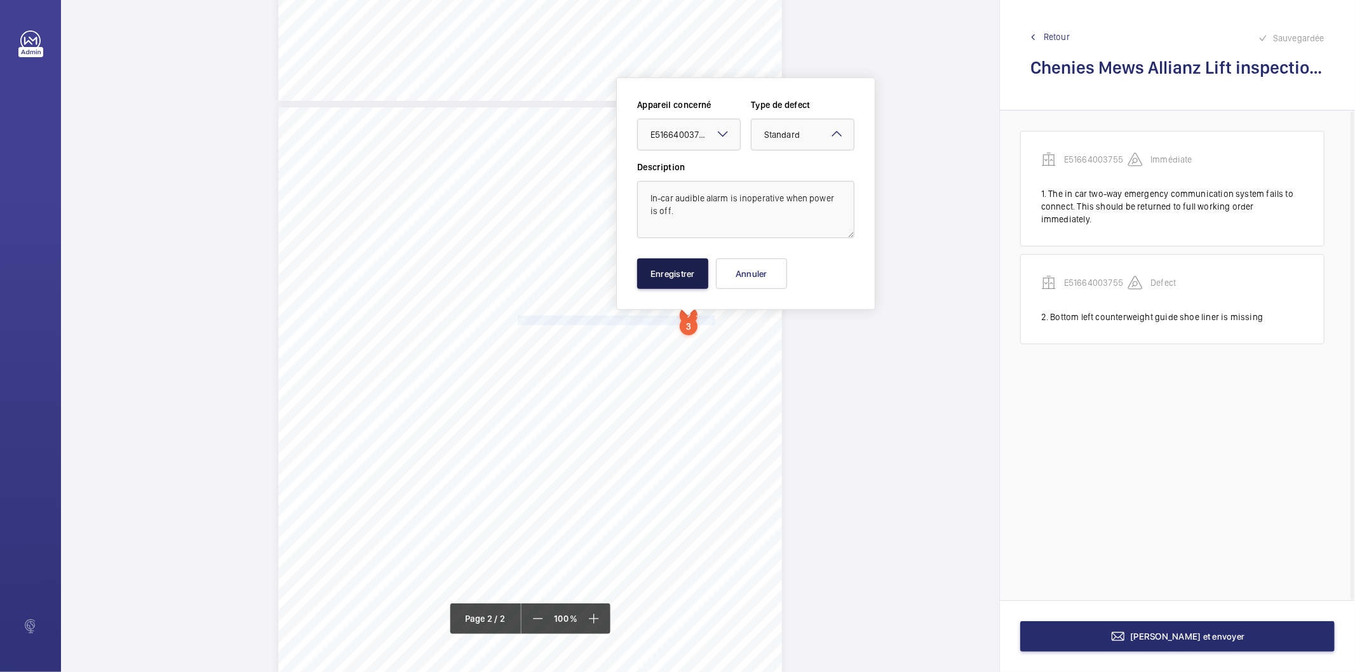
drag, startPoint x: 689, startPoint y: 281, endPoint x: 547, endPoint y: 334, distance: 151.0
click at [687, 282] on button "Enregistrer" at bounding box center [672, 274] width 71 height 30
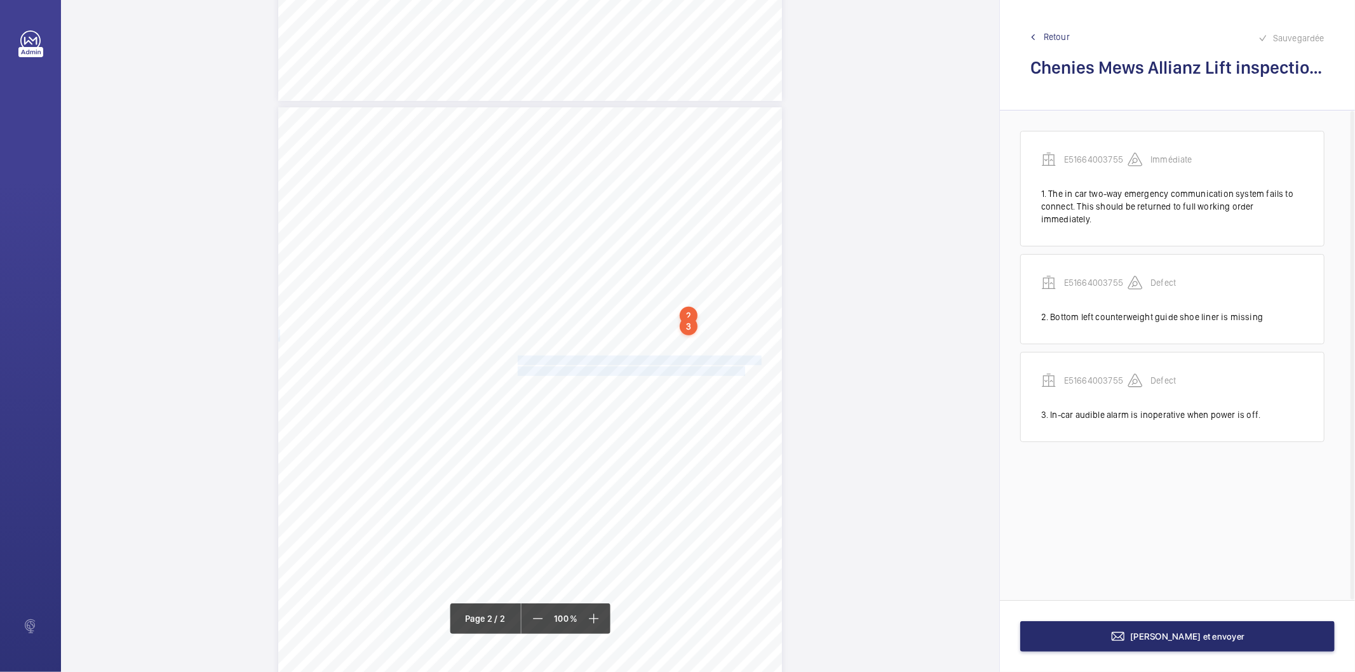
drag, startPoint x: 516, startPoint y: 355, endPoint x: 724, endPoint y: 369, distance: 208.9
click at [724, 369] on div "Lift Report Lifting Operations & Lifting Equipment Regulation 1998 Provision & …" at bounding box center [530, 463] width 504 height 713
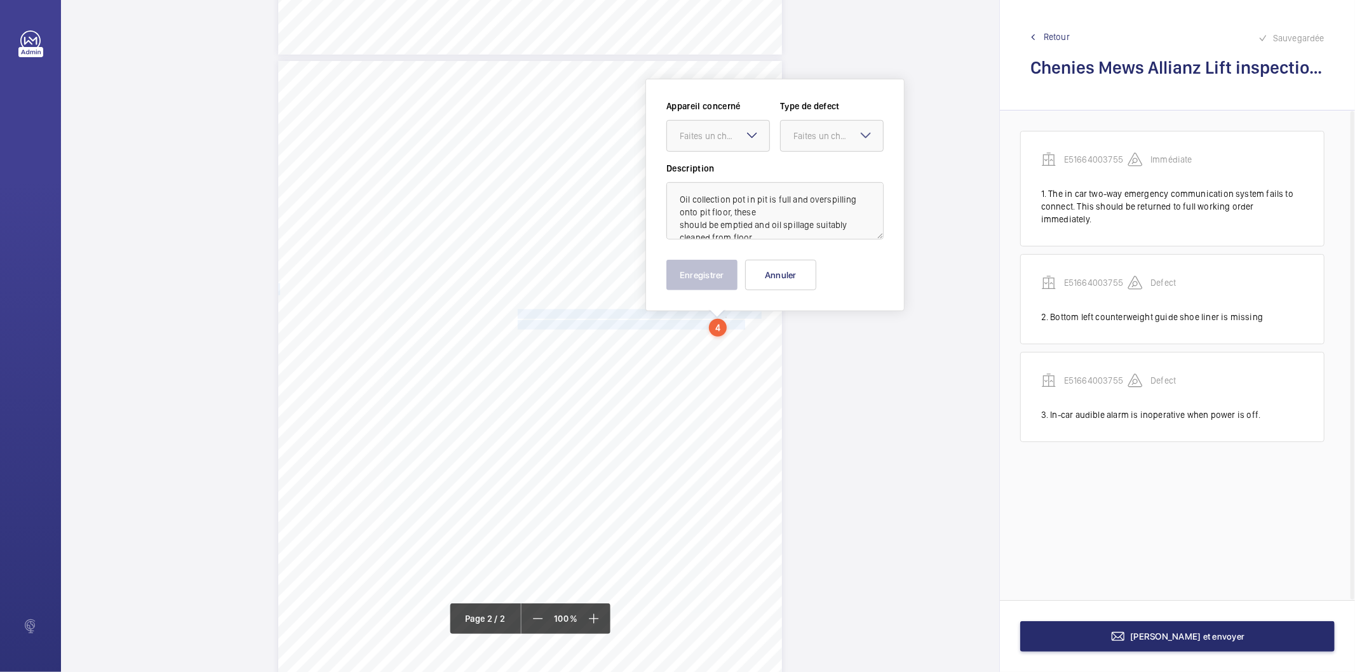
scroll to position [680, 0]
click at [708, 140] on div "Faites un choix" at bounding box center [725, 134] width 90 height 13
click at [696, 170] on span "E51664003755" at bounding box center [718, 173] width 77 height 13
click at [797, 136] on div "Faites un choix" at bounding box center [839, 134] width 90 height 13
click at [790, 269] on div "Recommandation" at bounding box center [832, 267] width 102 height 30
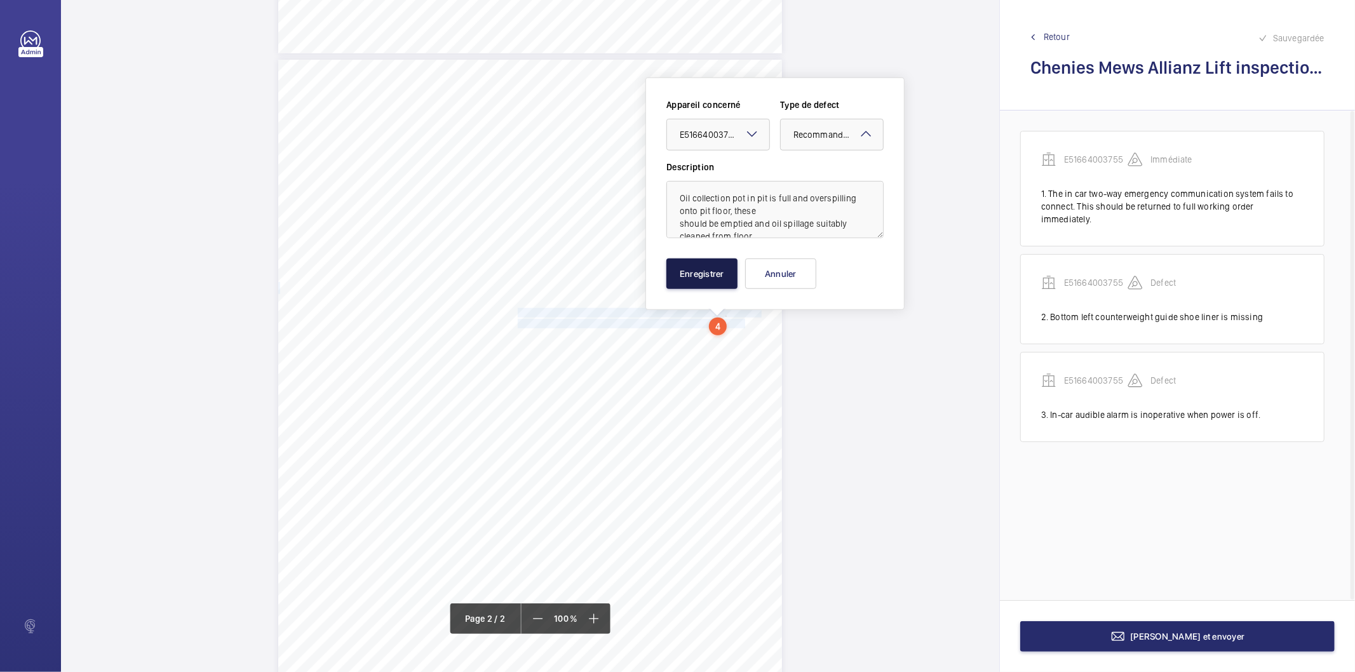
click at [710, 282] on button "Enregistrer" at bounding box center [702, 274] width 71 height 30
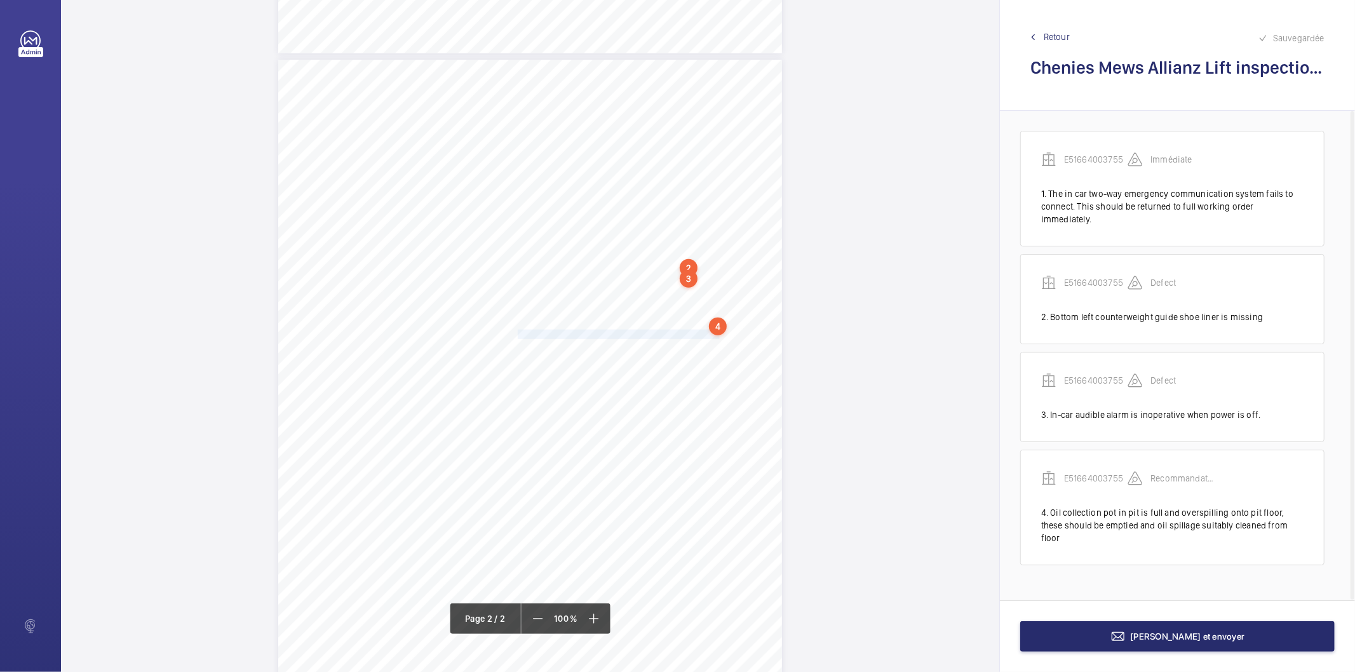
drag, startPoint x: 516, startPoint y: 335, endPoint x: 699, endPoint y: 332, distance: 183.0
click at [699, 332] on span "Earthing cable is disconnected from control panel door." at bounding box center [621, 334] width 206 height 8
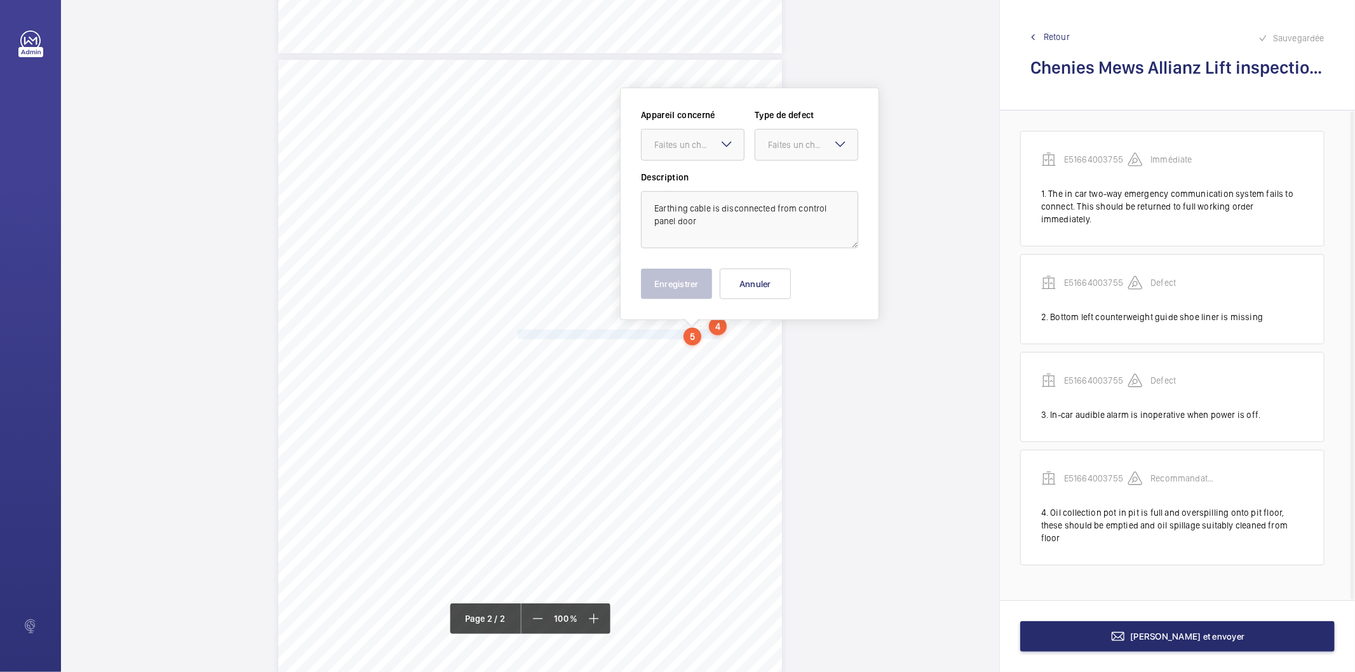
scroll to position [689, 0]
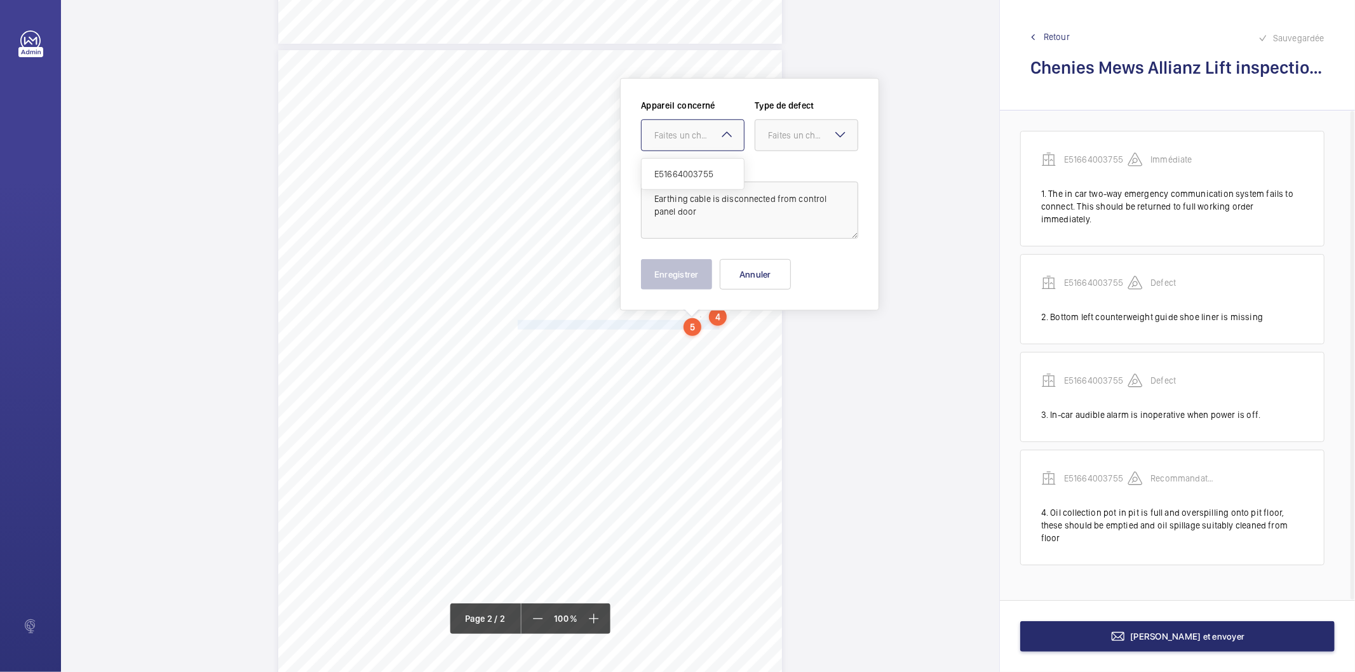
drag, startPoint x: 689, startPoint y: 137, endPoint x: 675, endPoint y: 181, distance: 46.2
click at [689, 137] on div "Faites un choix" at bounding box center [699, 135] width 90 height 13
drag, startPoint x: 680, startPoint y: 178, endPoint x: 699, endPoint y: 170, distance: 19.9
click at [680, 177] on span "E51664003755" at bounding box center [692, 174] width 77 height 13
click at [797, 131] on div "Faites un choix" at bounding box center [813, 135] width 90 height 13
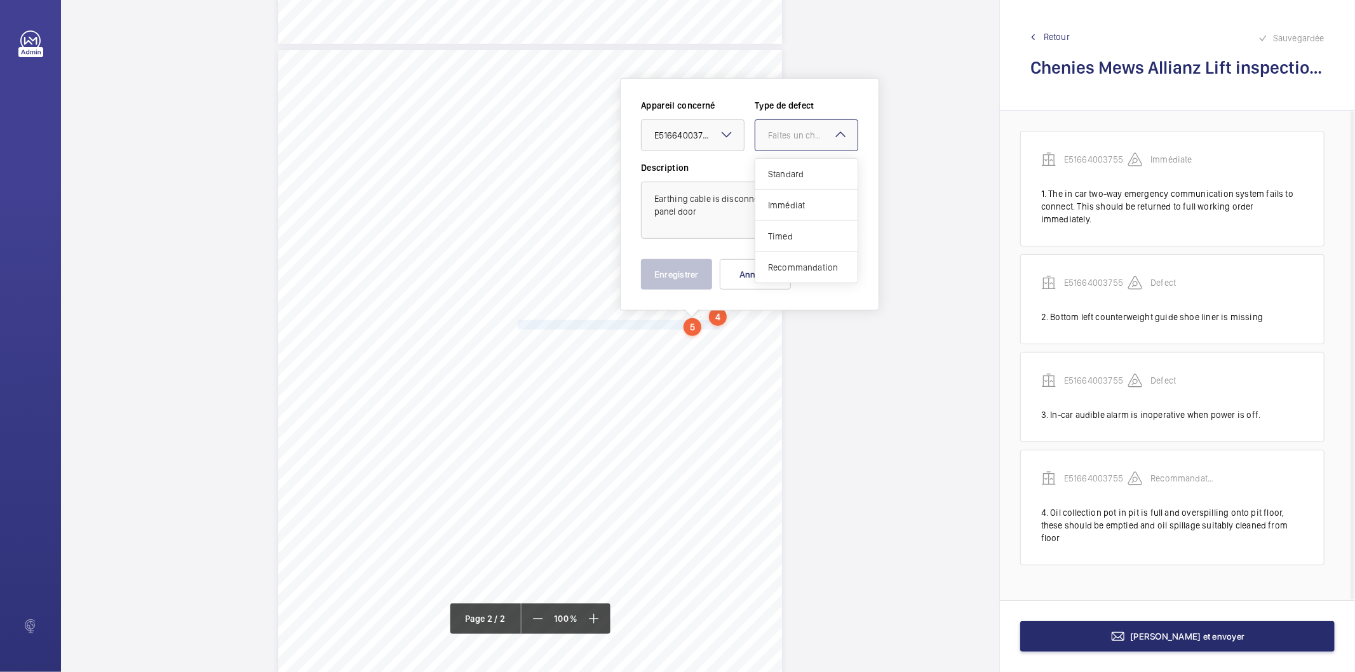
drag, startPoint x: 836, startPoint y: 259, endPoint x: 694, endPoint y: 265, distance: 142.4
click at [836, 261] on div "Recommandation" at bounding box center [806, 267] width 102 height 30
click at [694, 265] on button "Enregistrer" at bounding box center [676, 274] width 71 height 30
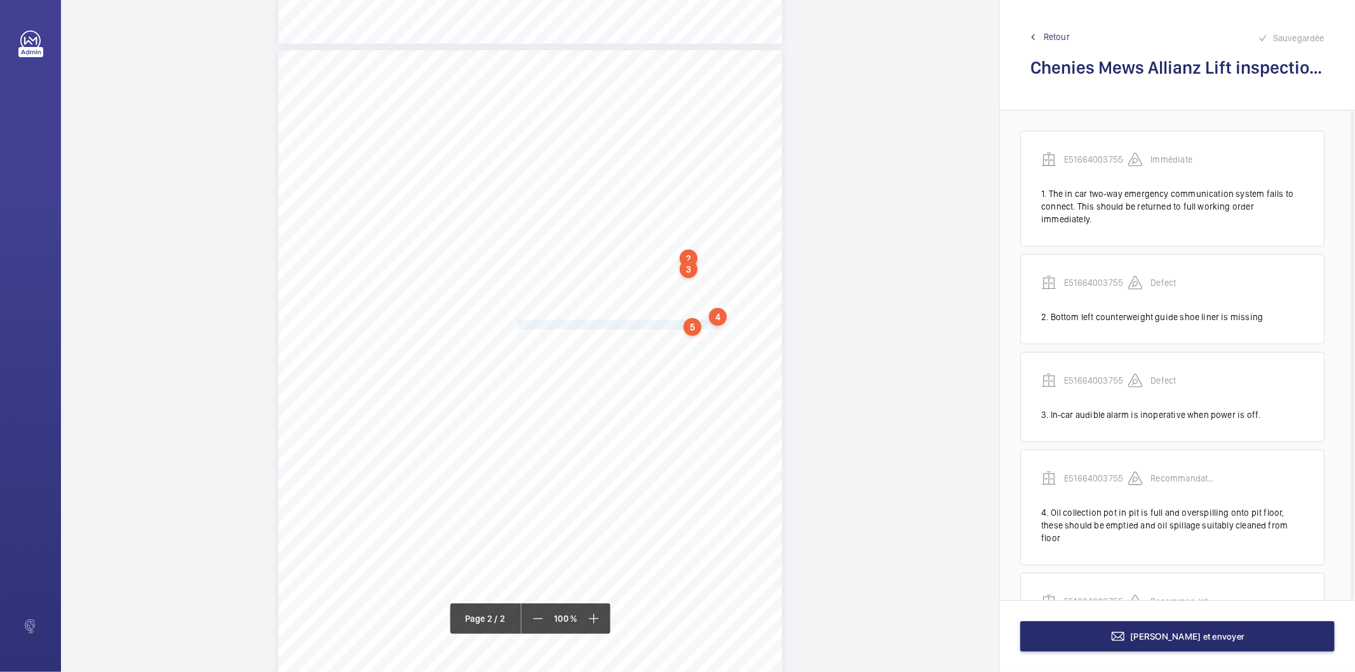
scroll to position [58, 0]
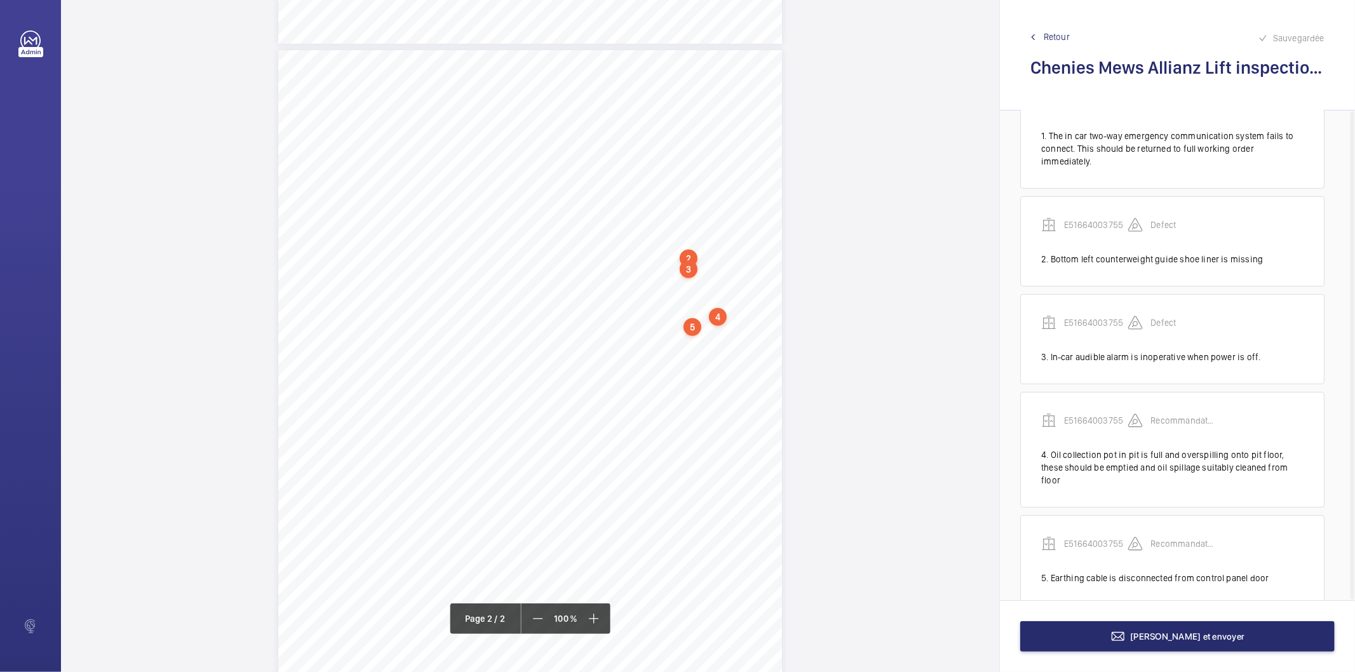
click at [689, 329] on div "5" at bounding box center [693, 327] width 18 height 18
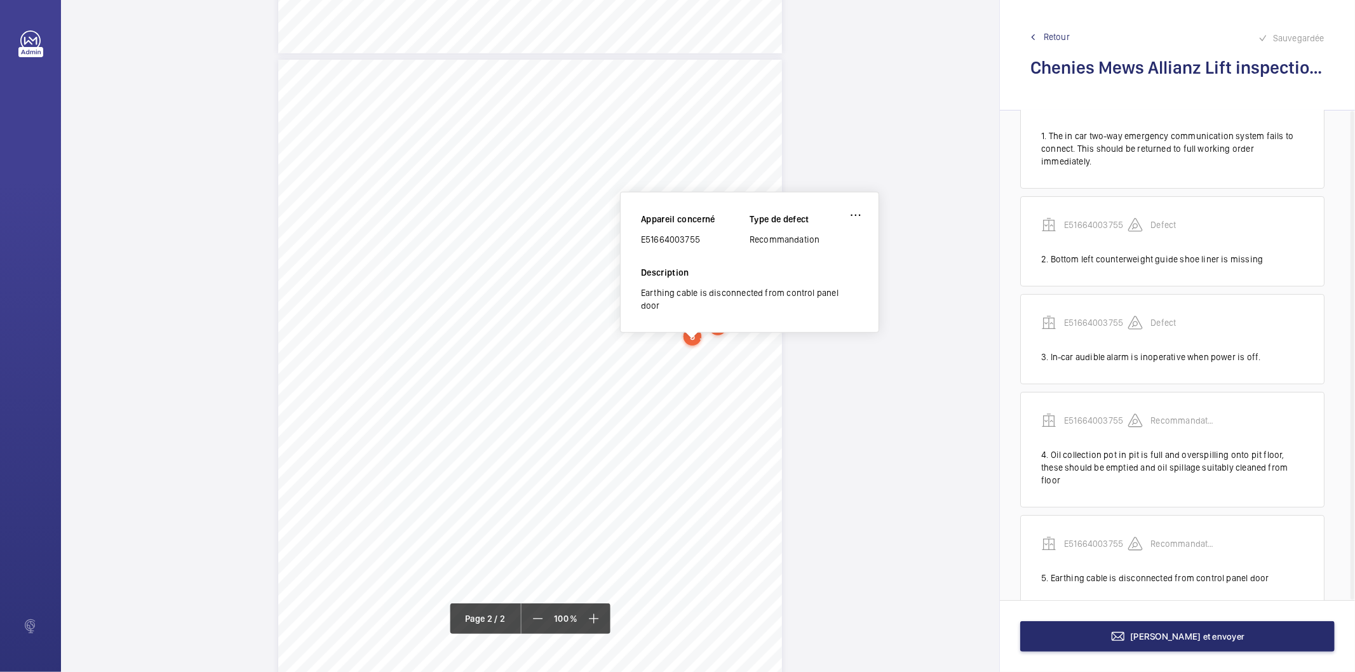
click at [658, 237] on div "E51664003755" at bounding box center [695, 239] width 109 height 13
copy div "E51664003755"
click at [1126, 639] on mat-icon at bounding box center [1118, 636] width 15 height 15
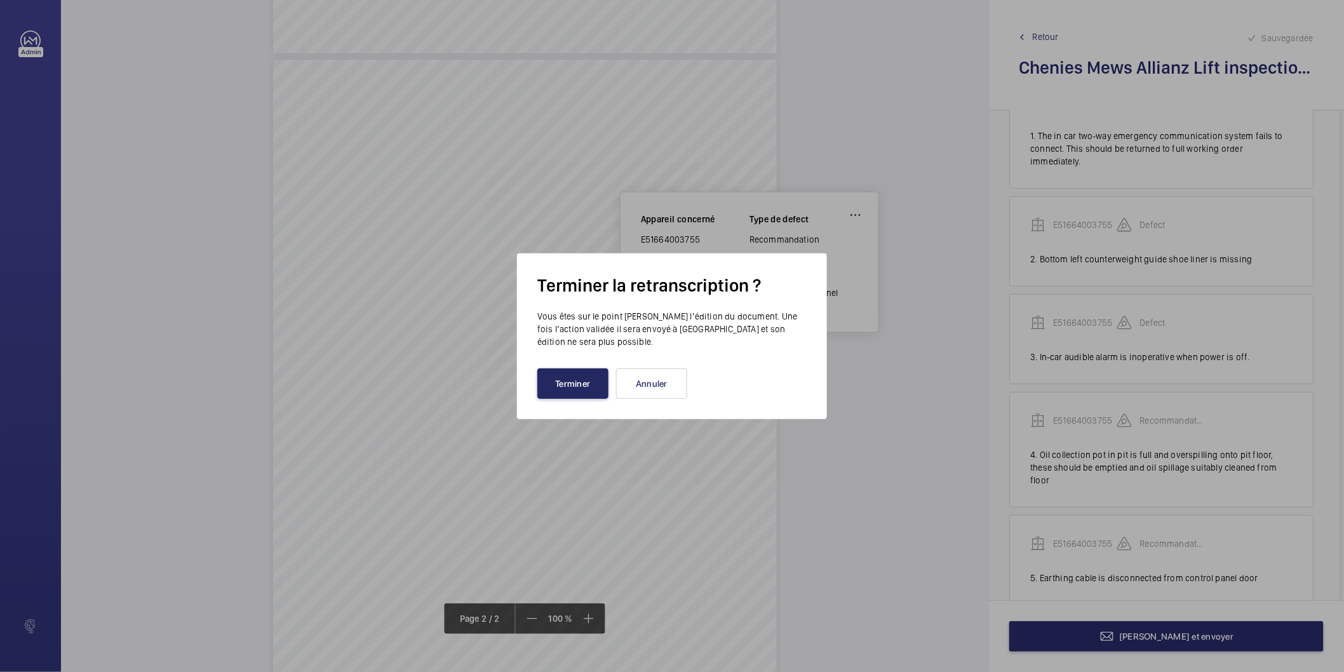
click at [588, 382] on button "Terminer" at bounding box center [573, 384] width 71 height 30
